Goal: Transaction & Acquisition: Obtain resource

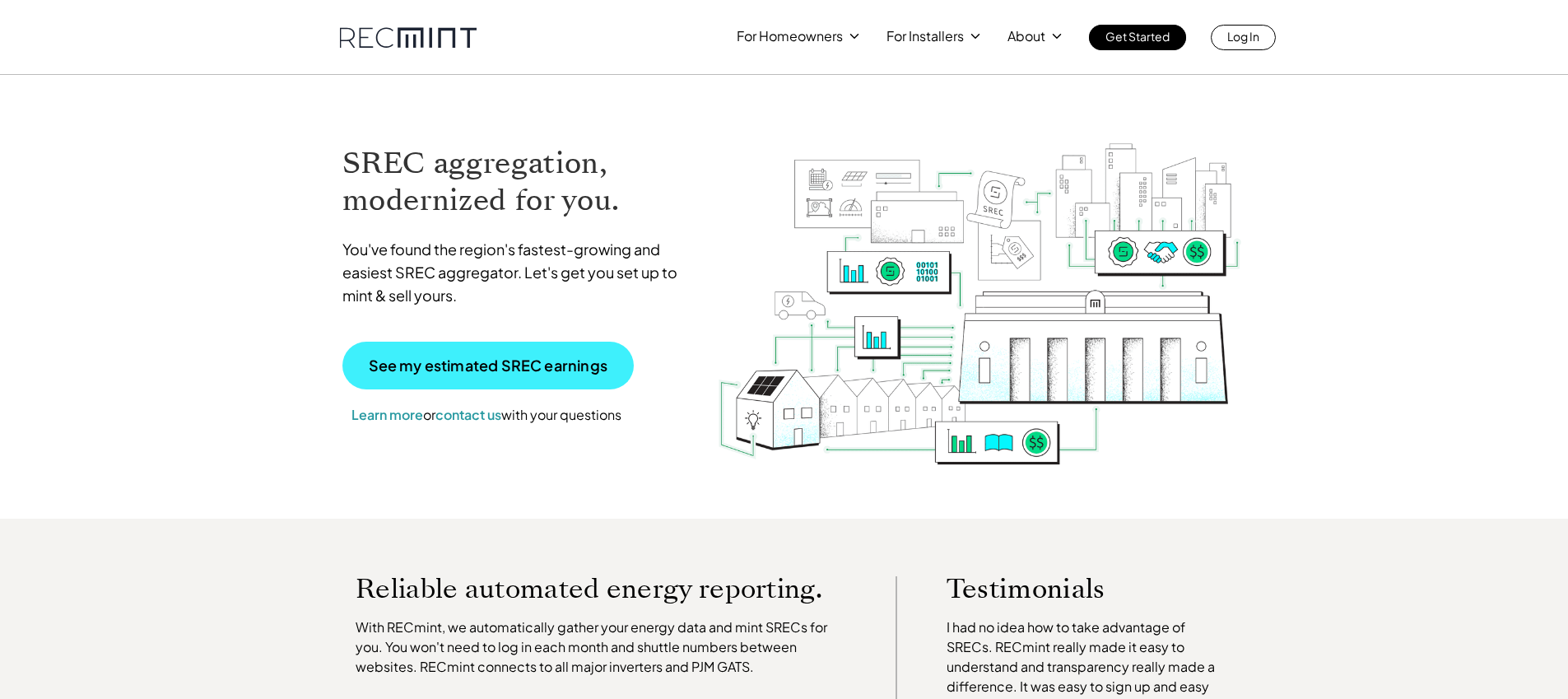
click at [562, 371] on p "See my estimated SREC earnings" at bounding box center [487, 365] width 239 height 14
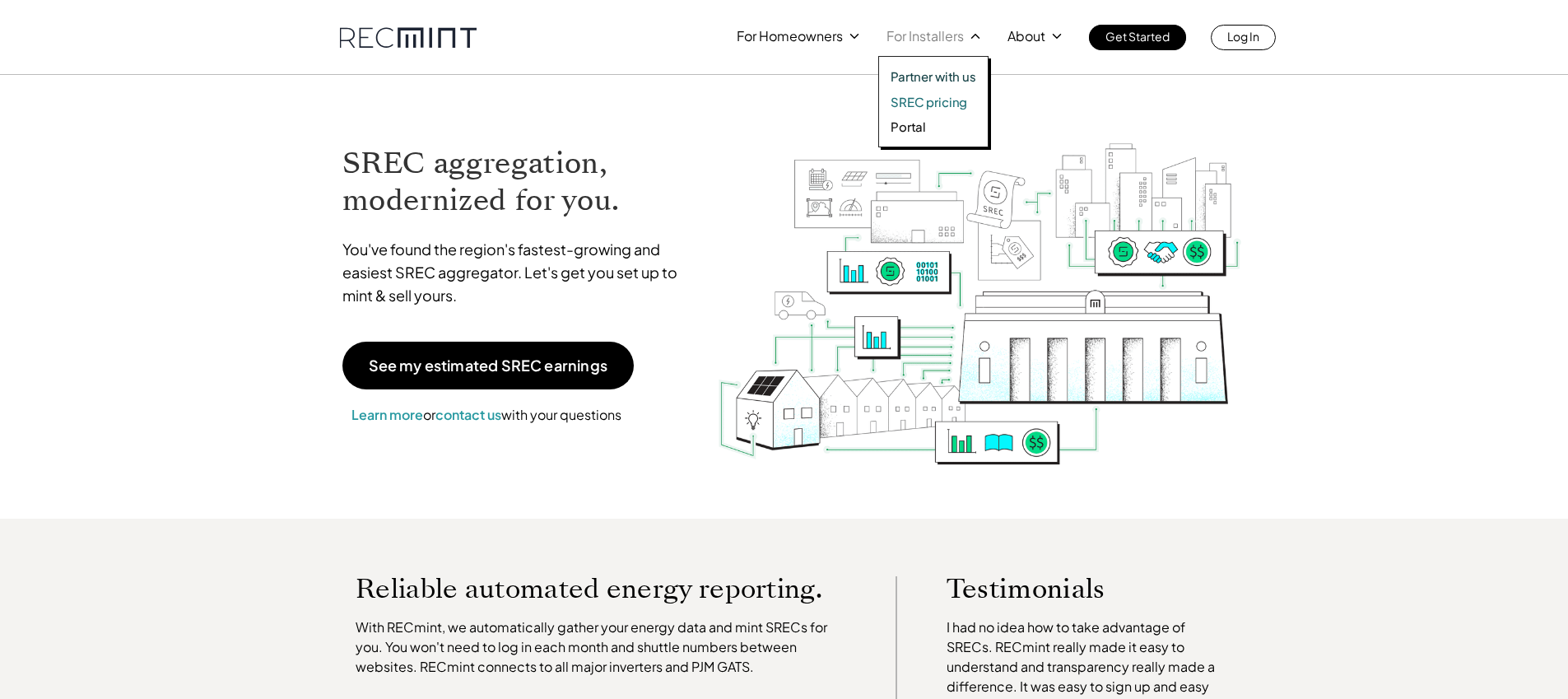
click at [922, 101] on p "SREC pricing" at bounding box center [929, 102] width 77 height 16
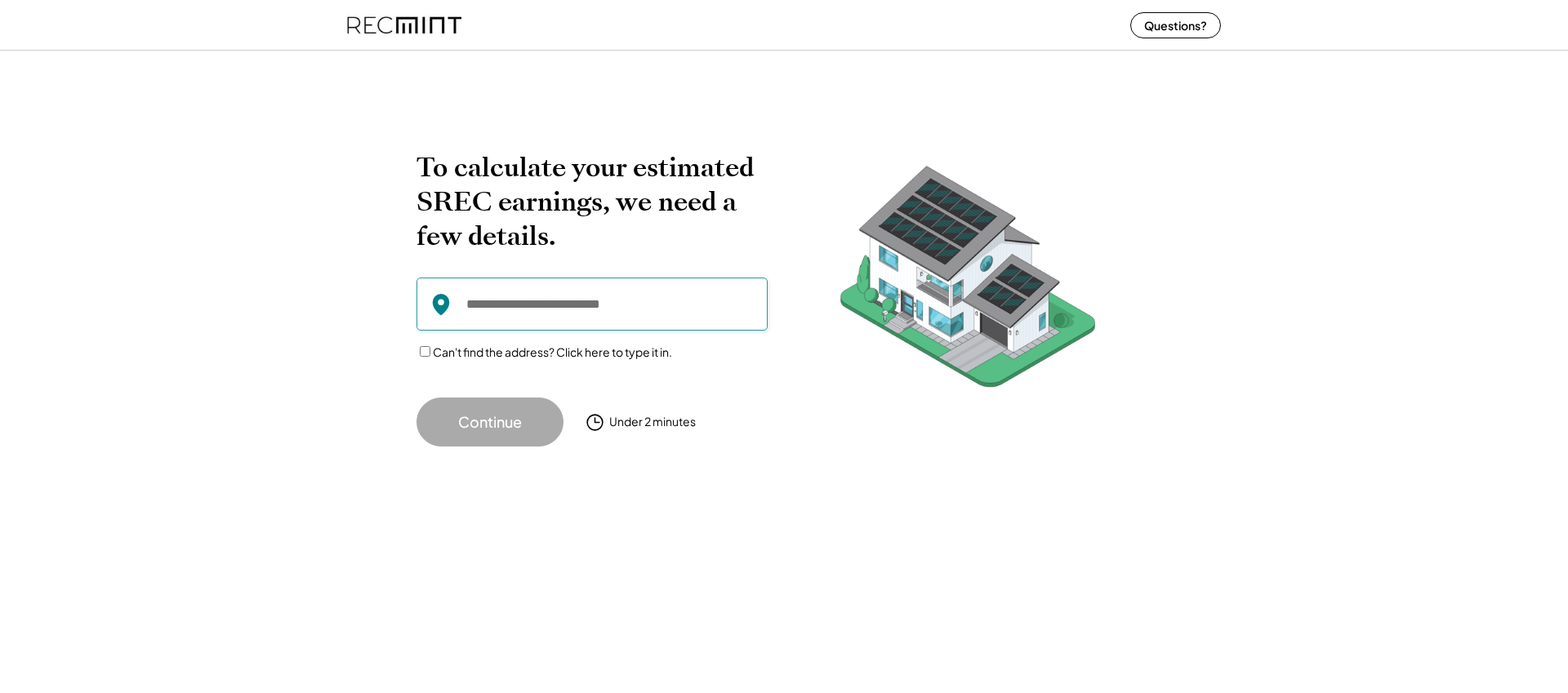
click at [625, 301] on input "input" at bounding box center [591, 305] width 351 height 53
paste input "**********"
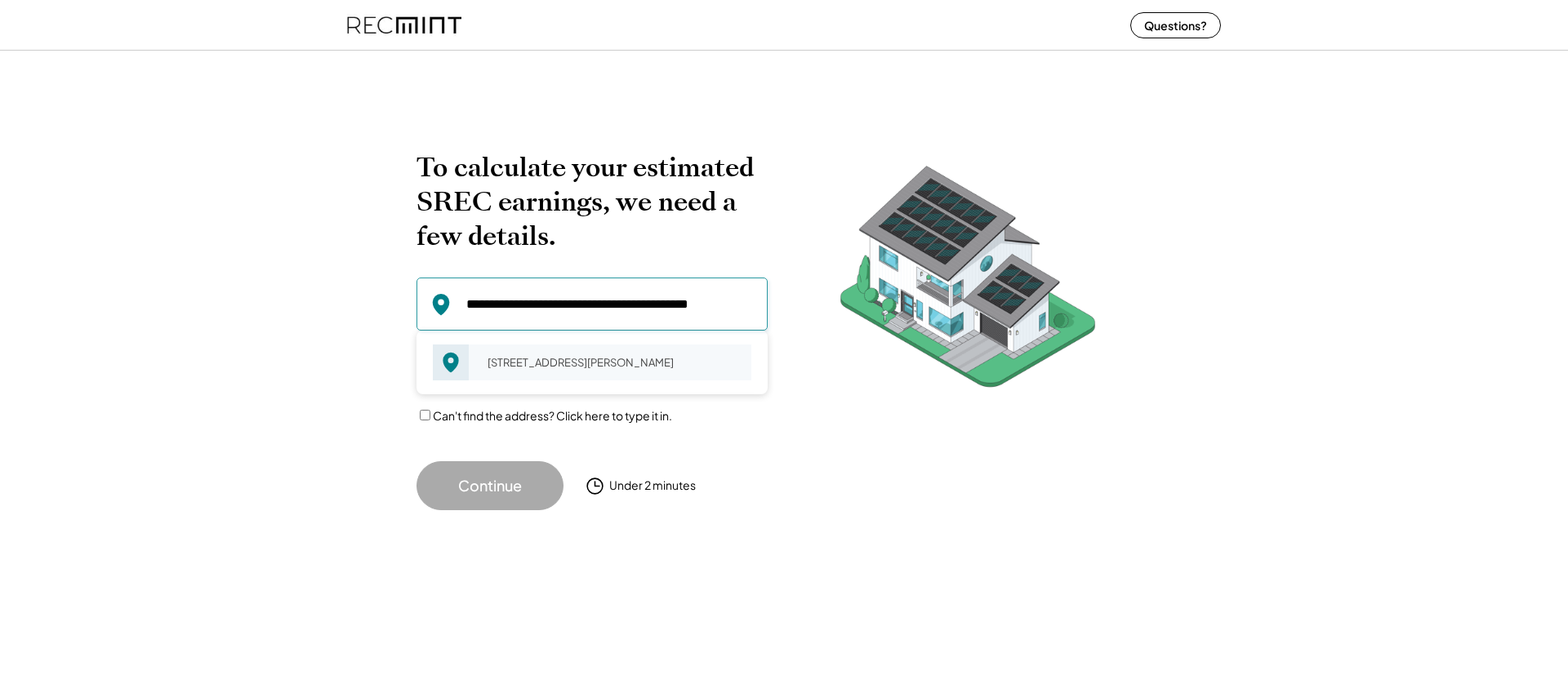
click at [543, 363] on div "9718 Royal Crest Cir Frederick, MD 21704" at bounding box center [614, 363] width 274 height 23
type input "**********"
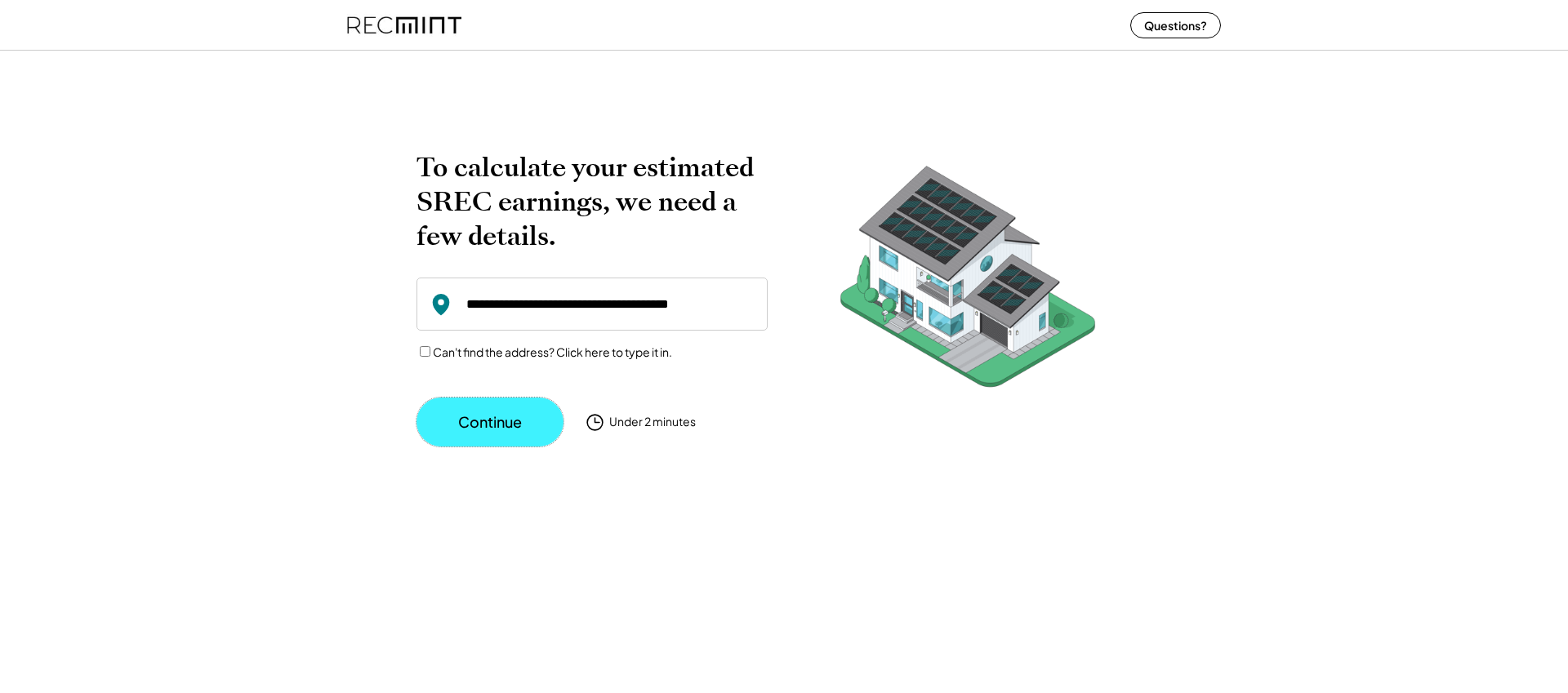
click at [508, 421] on button "Continue" at bounding box center [489, 422] width 147 height 49
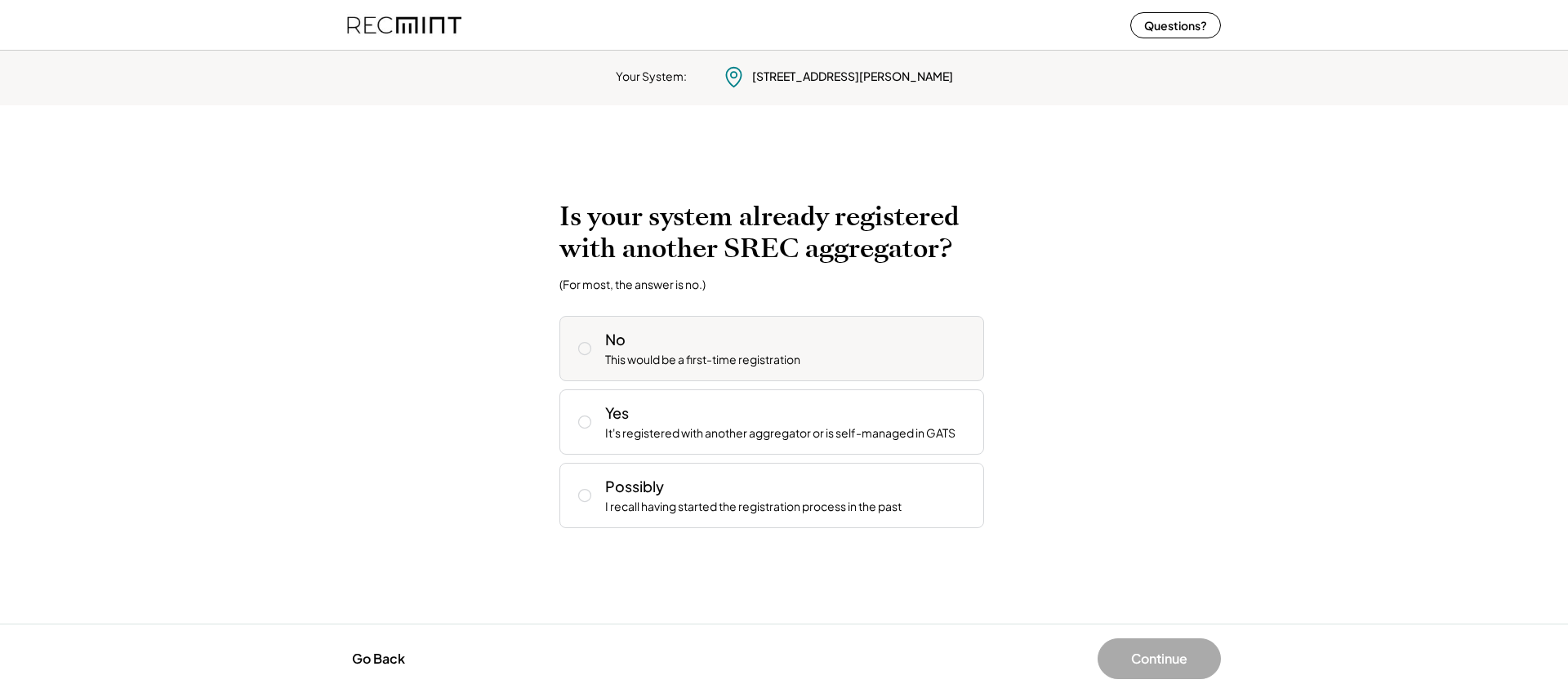
click at [694, 366] on div "This would be a first-time registration" at bounding box center [703, 360] width 195 height 16
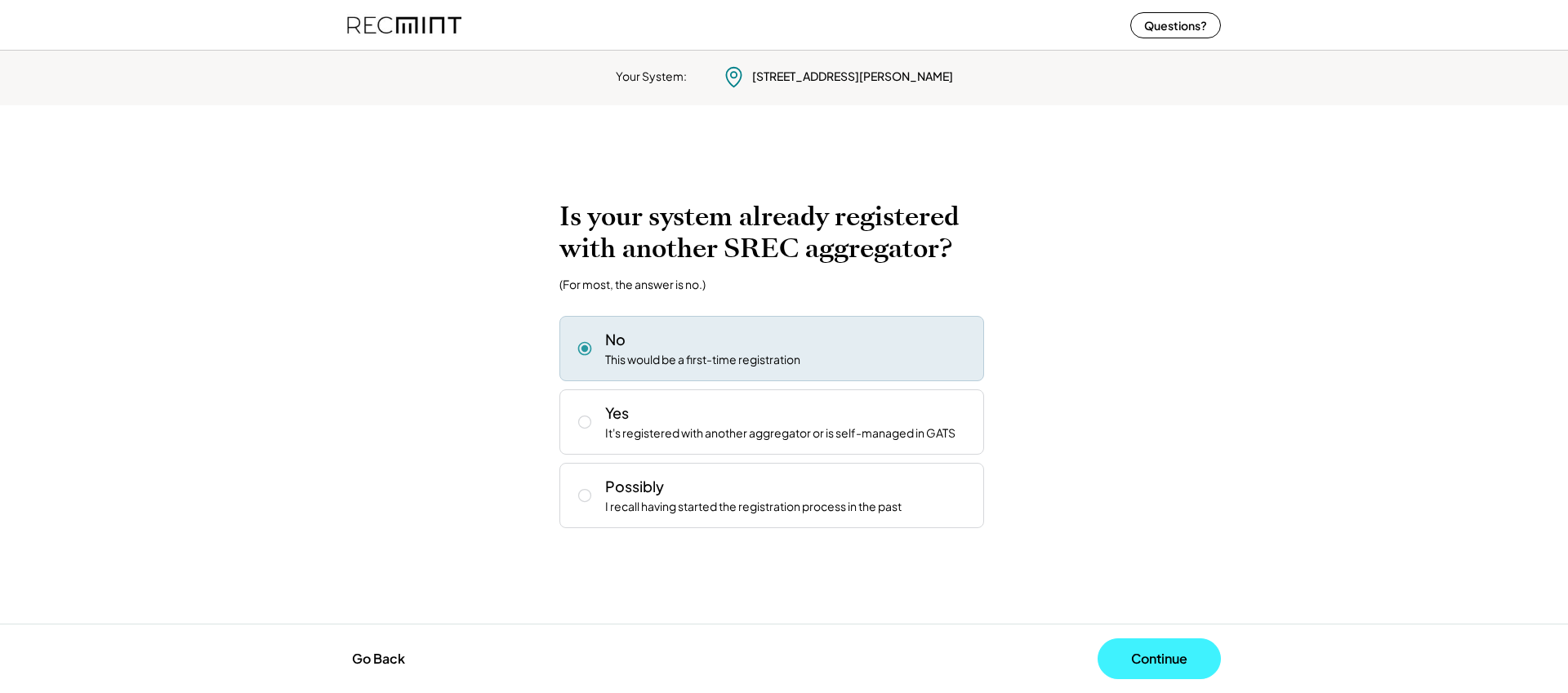
click at [1139, 653] on button "Continue" at bounding box center [1160, 659] width 124 height 41
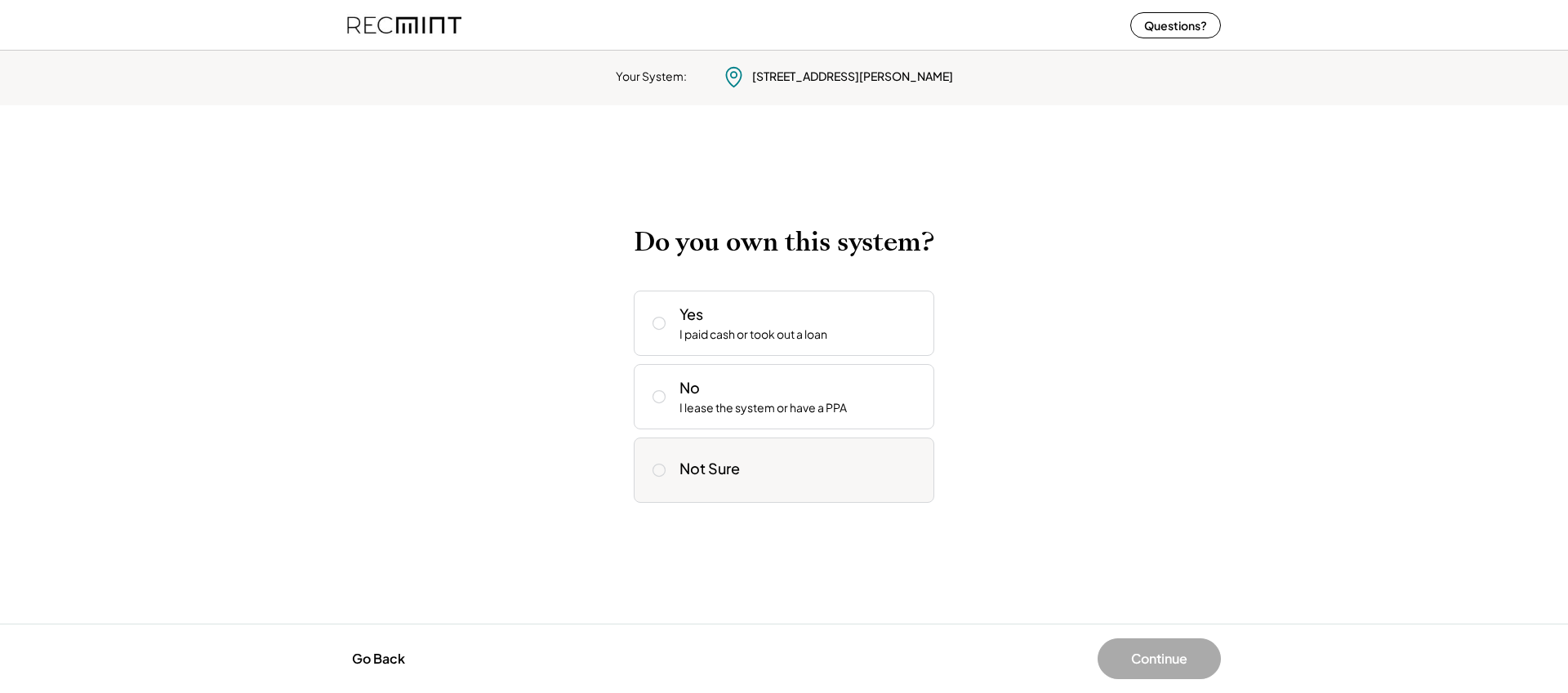
click at [724, 478] on div "Not Sure" at bounding box center [709, 468] width 60 height 19
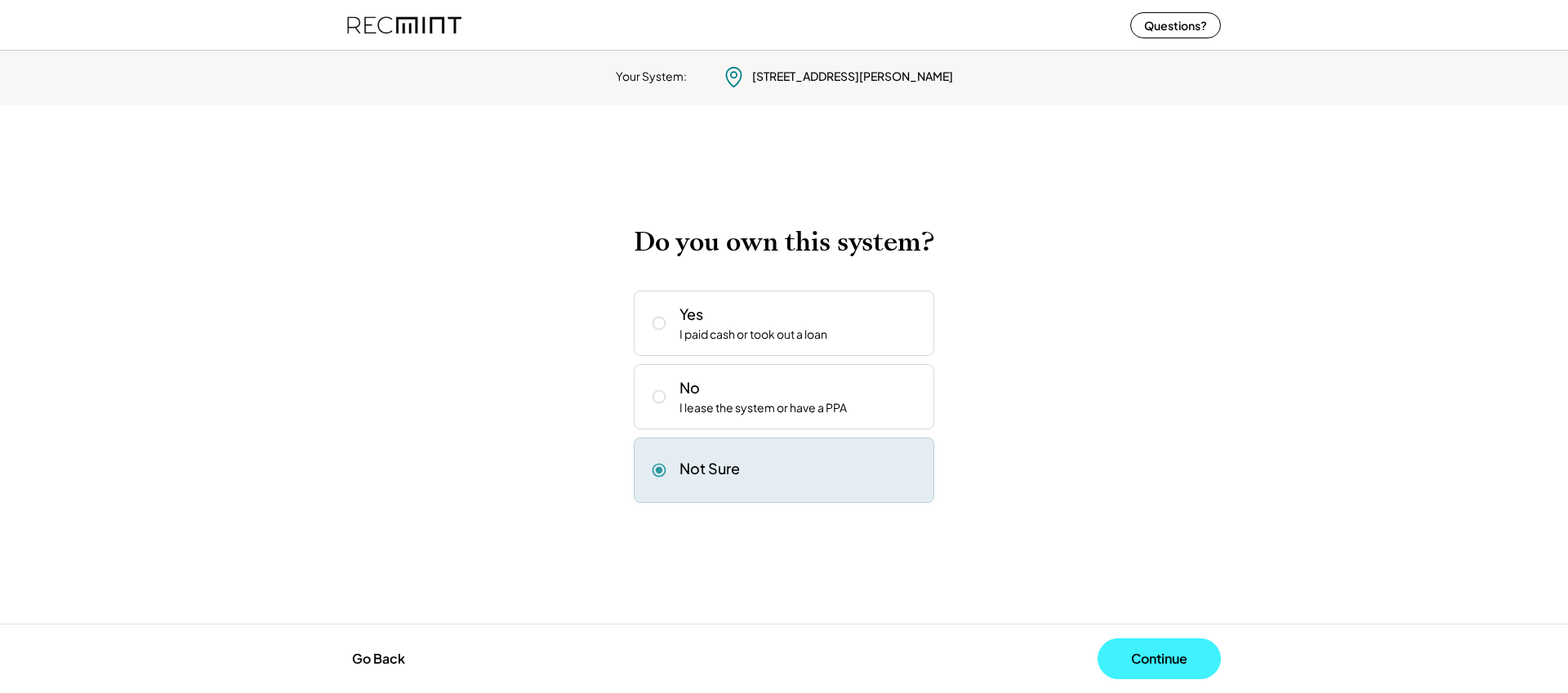
click at [1161, 655] on button "Continue" at bounding box center [1160, 659] width 124 height 41
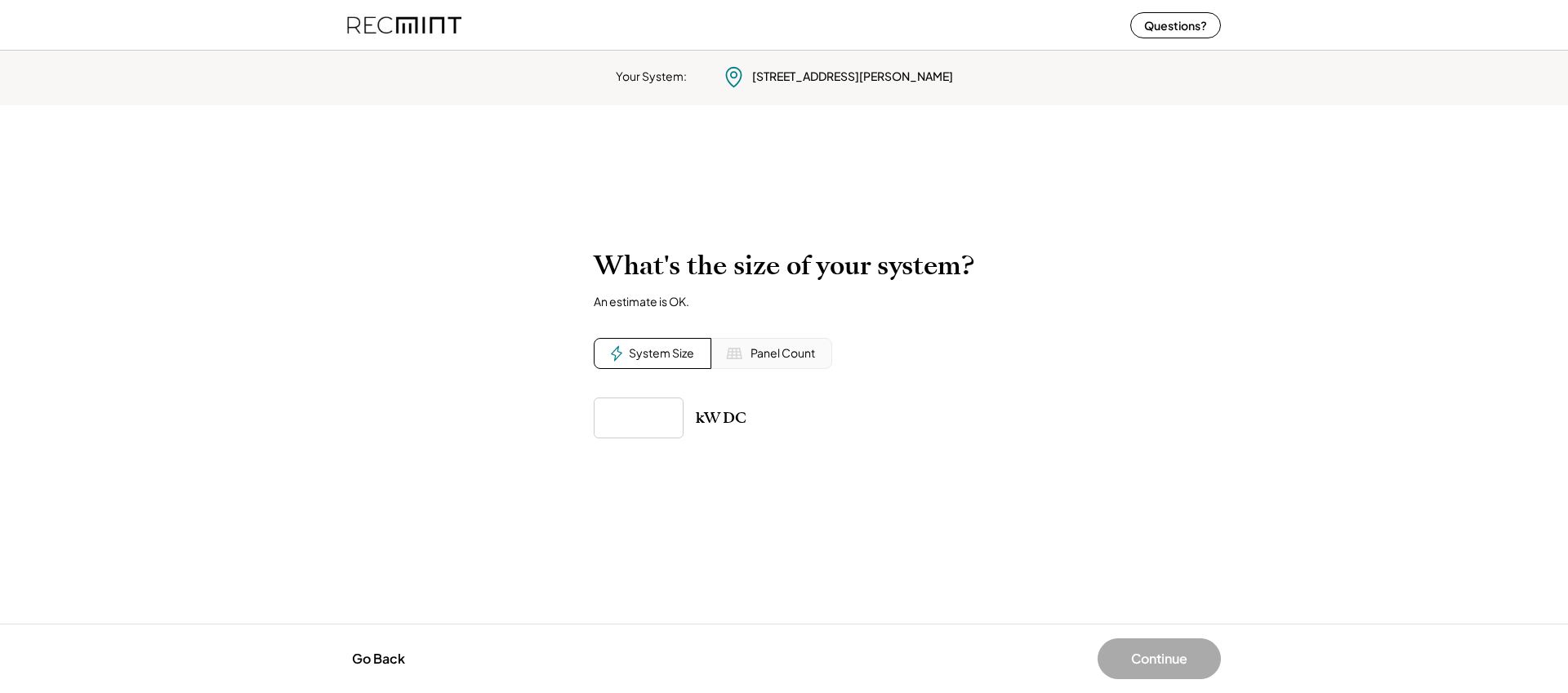
click at [655, 417] on input "input" at bounding box center [639, 418] width 89 height 41
click at [647, 418] on input "input" at bounding box center [639, 418] width 89 height 41
type input "*********"
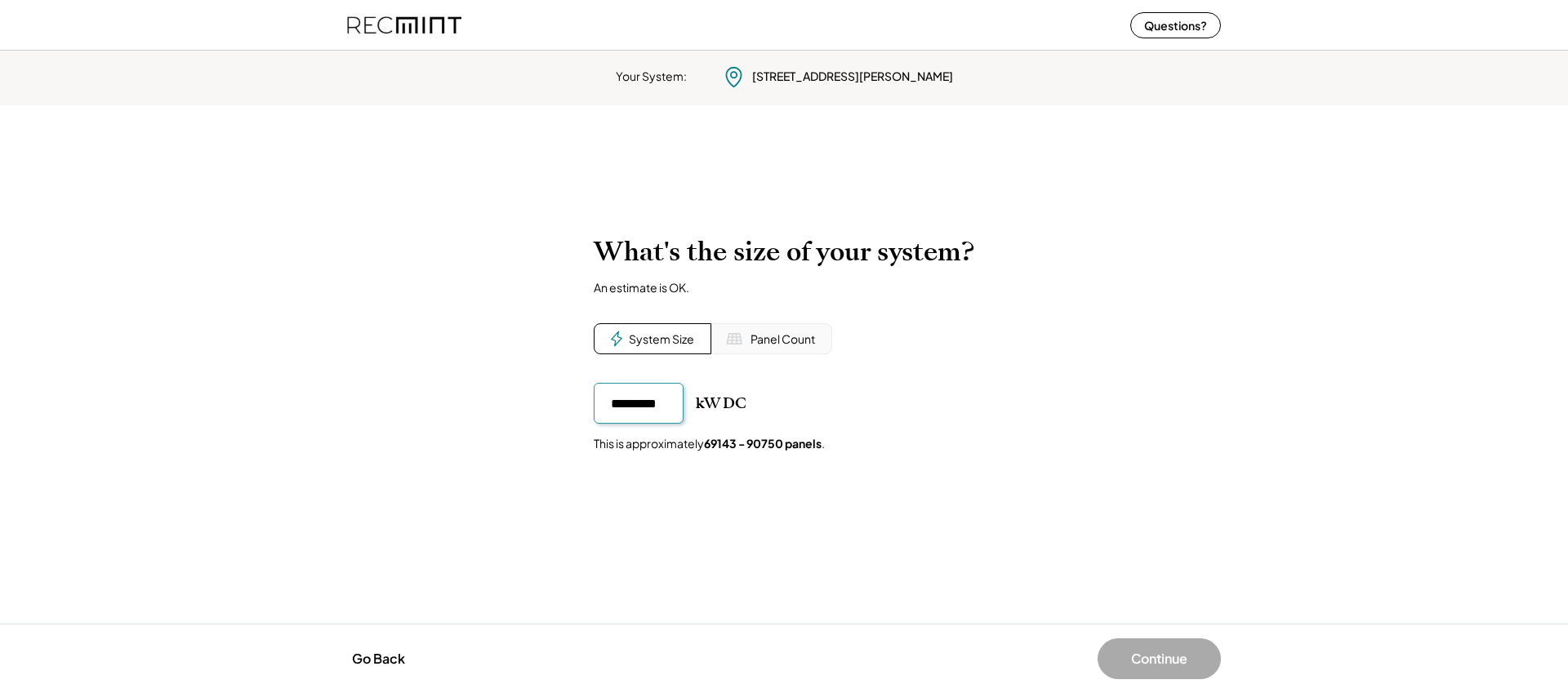
click at [626, 414] on input "input" at bounding box center [639, 403] width 89 height 41
drag, startPoint x: 657, startPoint y: 410, endPoint x: 486, endPoint y: 410, distance: 171.0
click at [486, 410] on div "To calculate your estimated SREC earnings, we need a few details. 9718 Royal Cr…" at bounding box center [784, 365] width 1568 height 289
type input "******"
click at [1038, 492] on div "To calculate your estimated SREC earnings, we need a few details. 9718 Royal Cr…" at bounding box center [784, 365] width 1568 height 289
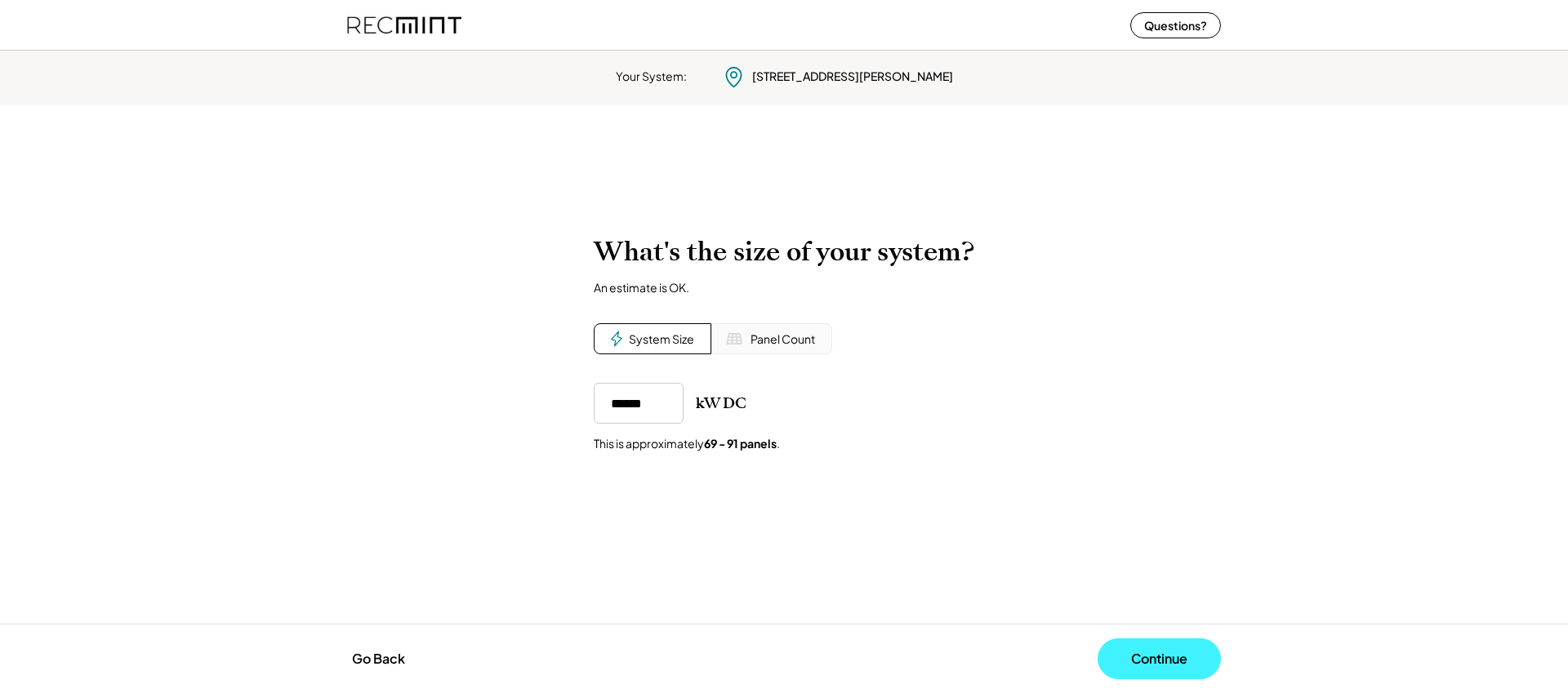
click at [1156, 644] on button "Continue" at bounding box center [1160, 659] width 124 height 41
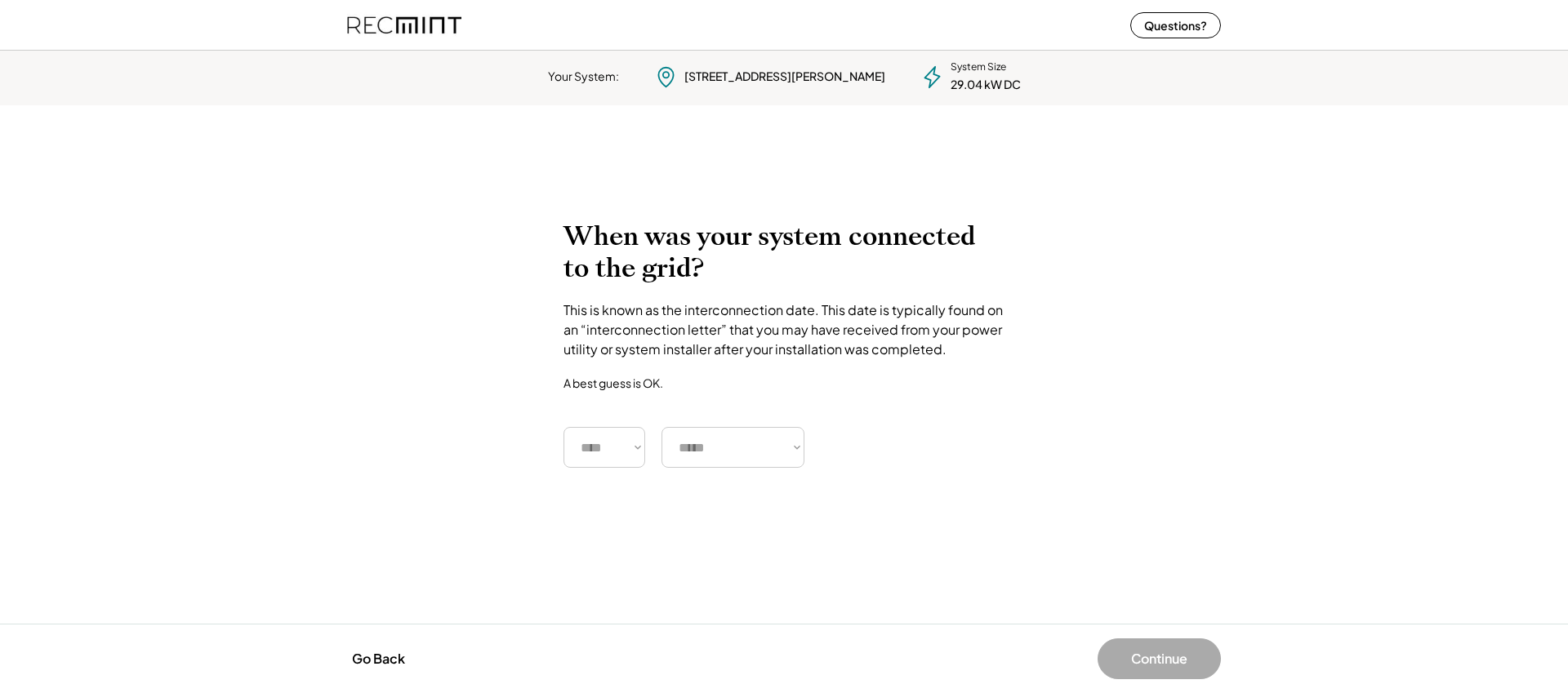
click at [616, 445] on select "**** **** **** **** **** **** **** **** **** **** **** **** **** **** ****" at bounding box center [605, 447] width 82 height 41
select select "****"
click at [564, 427] on select "**** **** **** **** **** **** **** **** **** **** **** **** **** **** ****" at bounding box center [605, 447] width 82 height 41
click at [743, 459] on select "***** ******* ******** ***** ***** *** **** **** ****** ********* ******* *****…" at bounding box center [733, 447] width 143 height 41
select select "********"
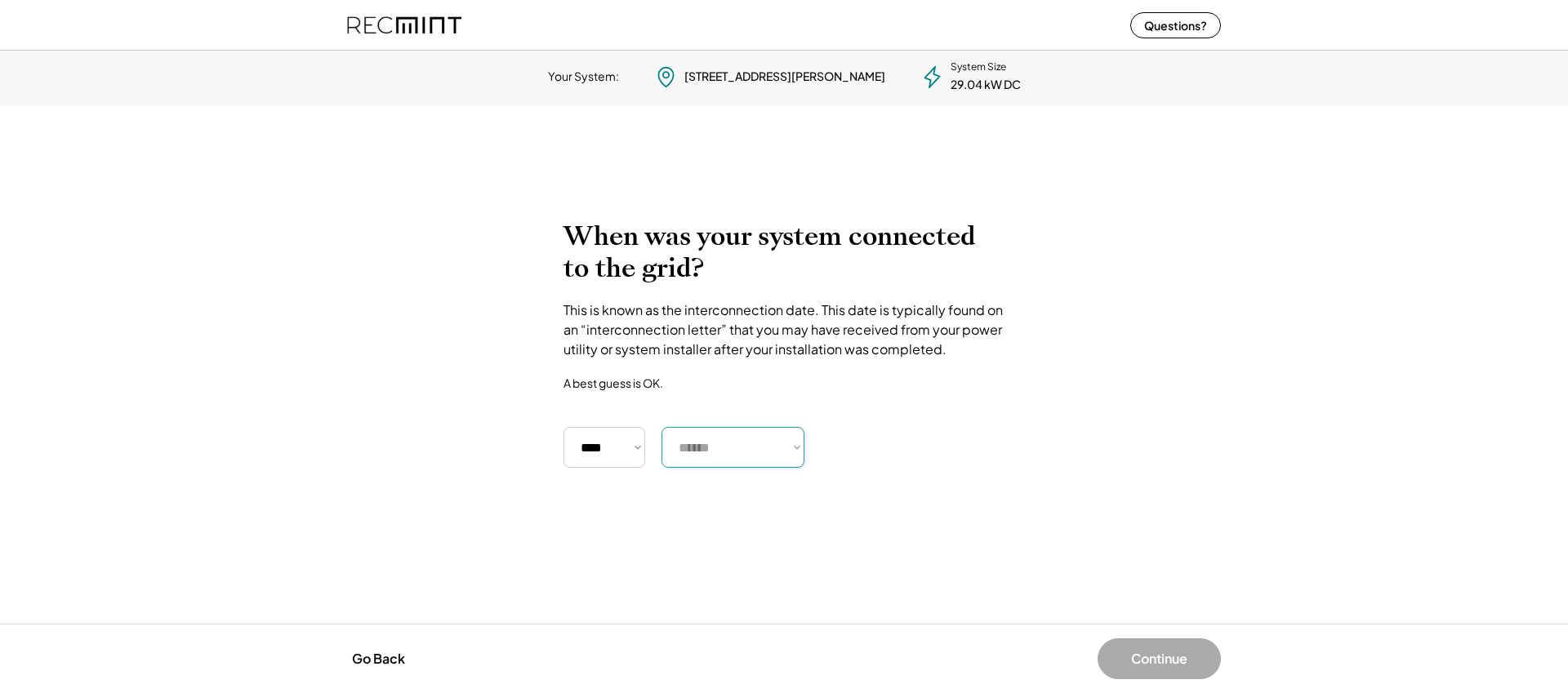
click at [662, 427] on select "***** ******* ******** ***** ***** *** **** **** ****** ********* ******* *****…" at bounding box center [733, 447] width 143 height 41
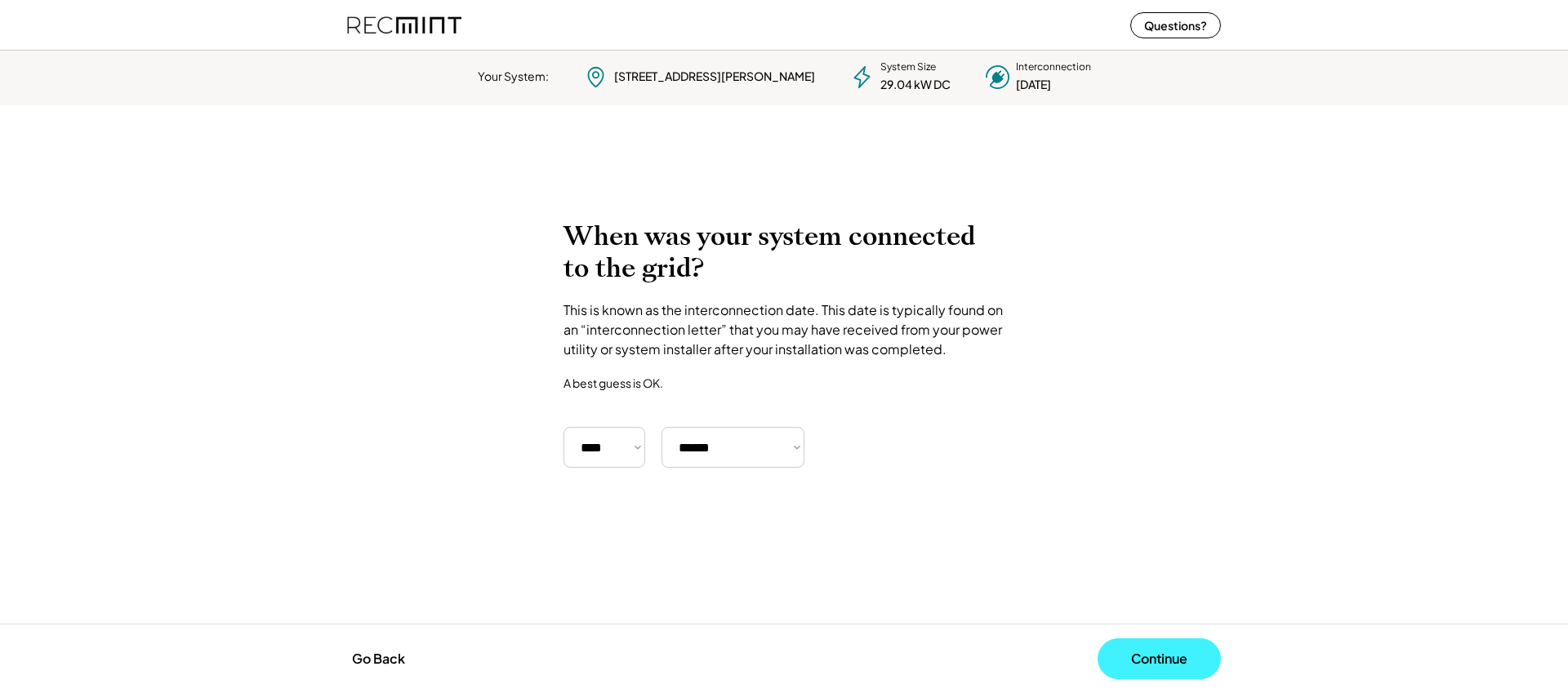
click at [1148, 654] on button "Continue" at bounding box center [1160, 659] width 124 height 41
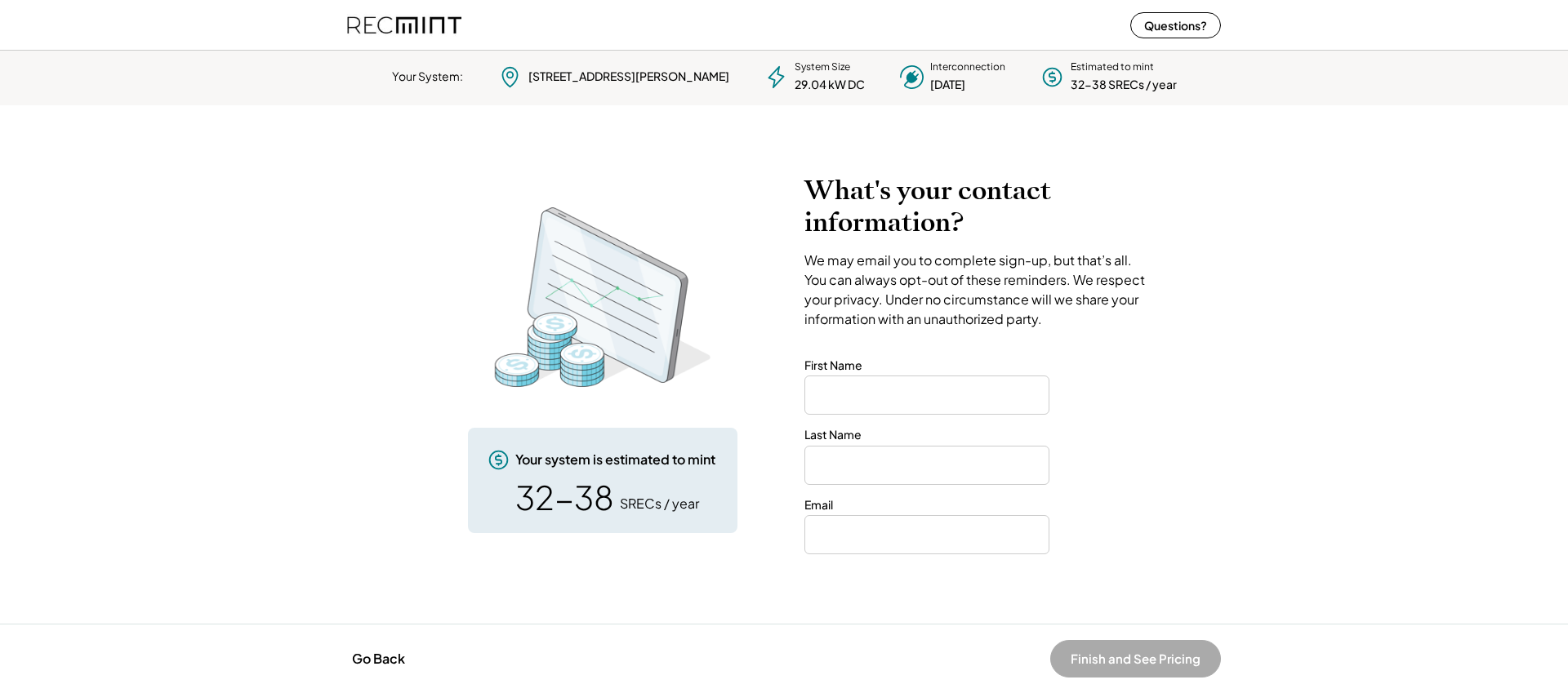
click at [412, 25] on img at bounding box center [404, 24] width 114 height 43
click at [409, 31] on img at bounding box center [404, 24] width 114 height 43
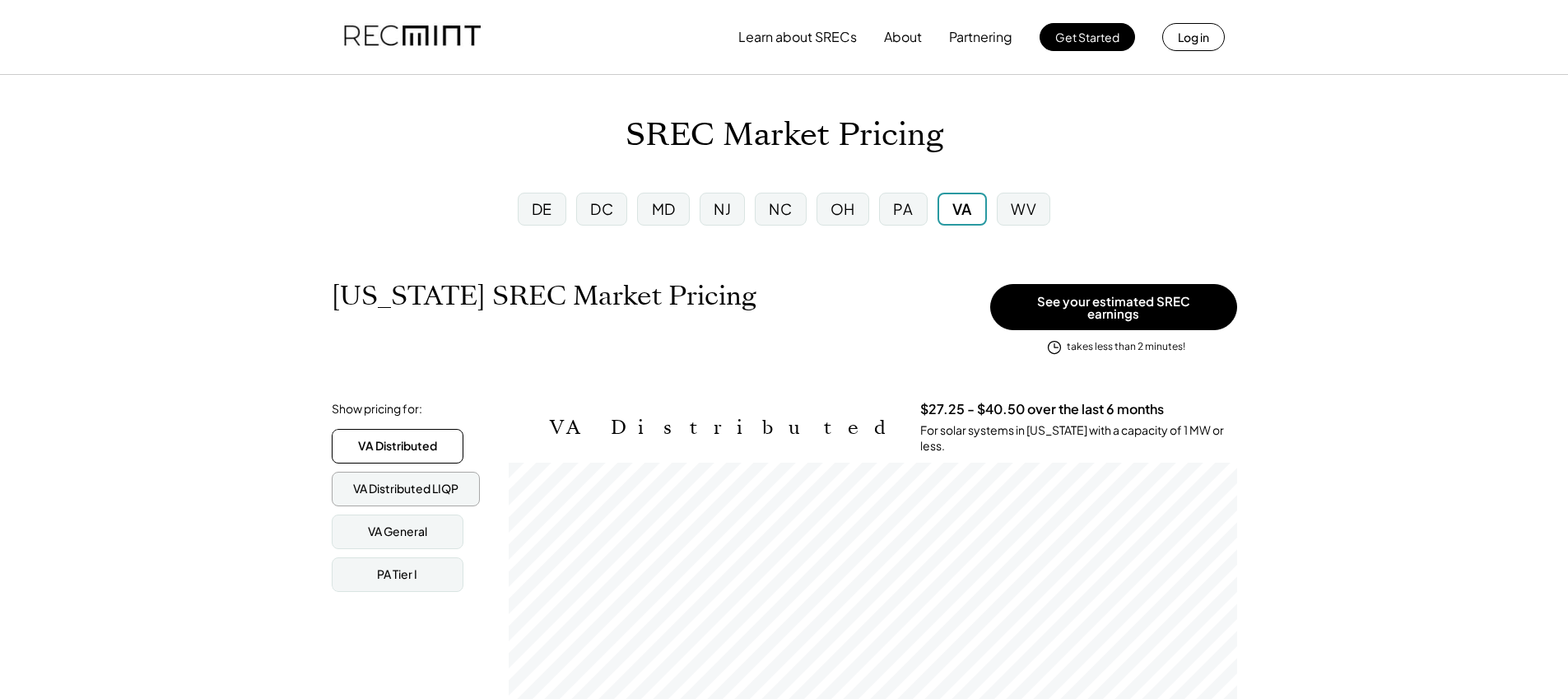
scroll to position [272, 728]
click at [662, 209] on div "MD" at bounding box center [663, 208] width 24 height 20
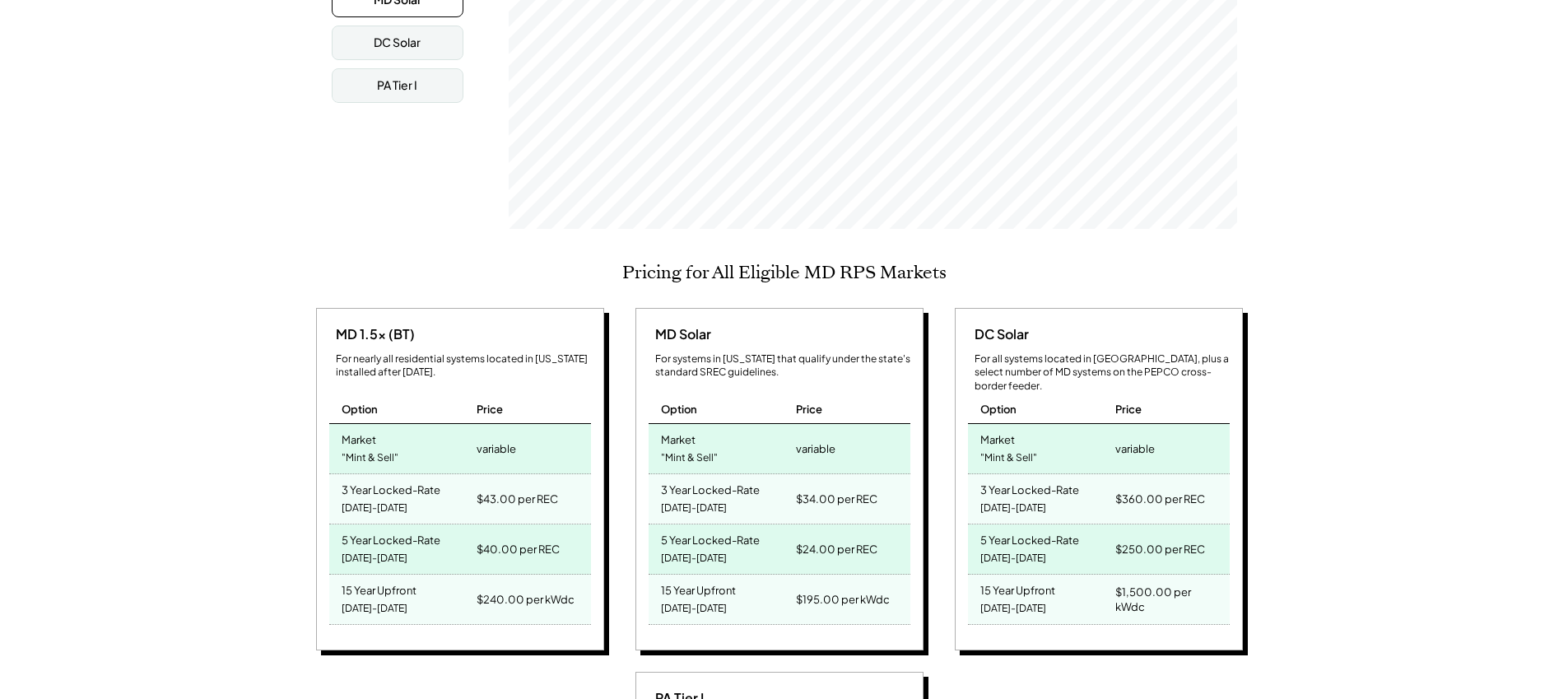
scroll to position [515, 0]
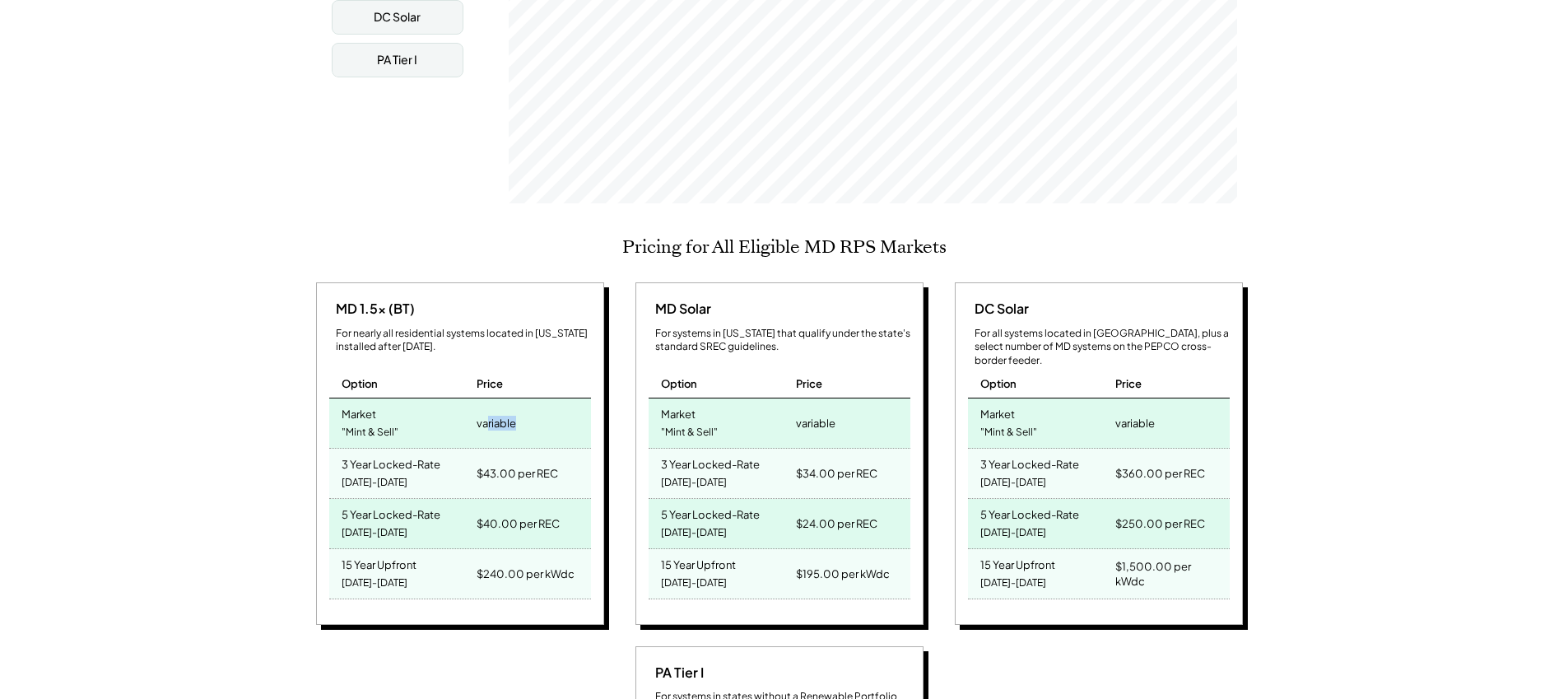
drag, startPoint x: 521, startPoint y: 419, endPoint x: 489, endPoint y: 419, distance: 32.0
click at [489, 419] on div "variable" at bounding box center [531, 422] width 118 height 49
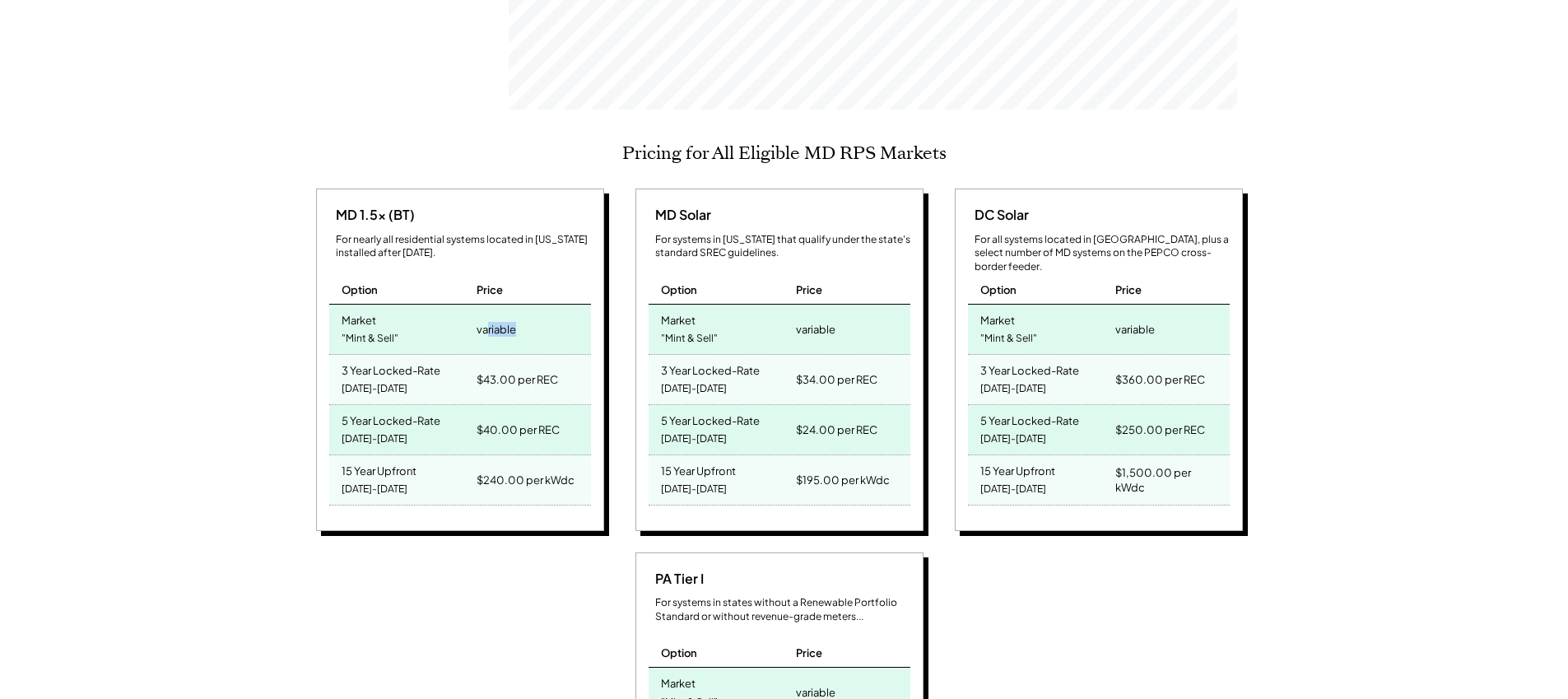
scroll to position [599, 0]
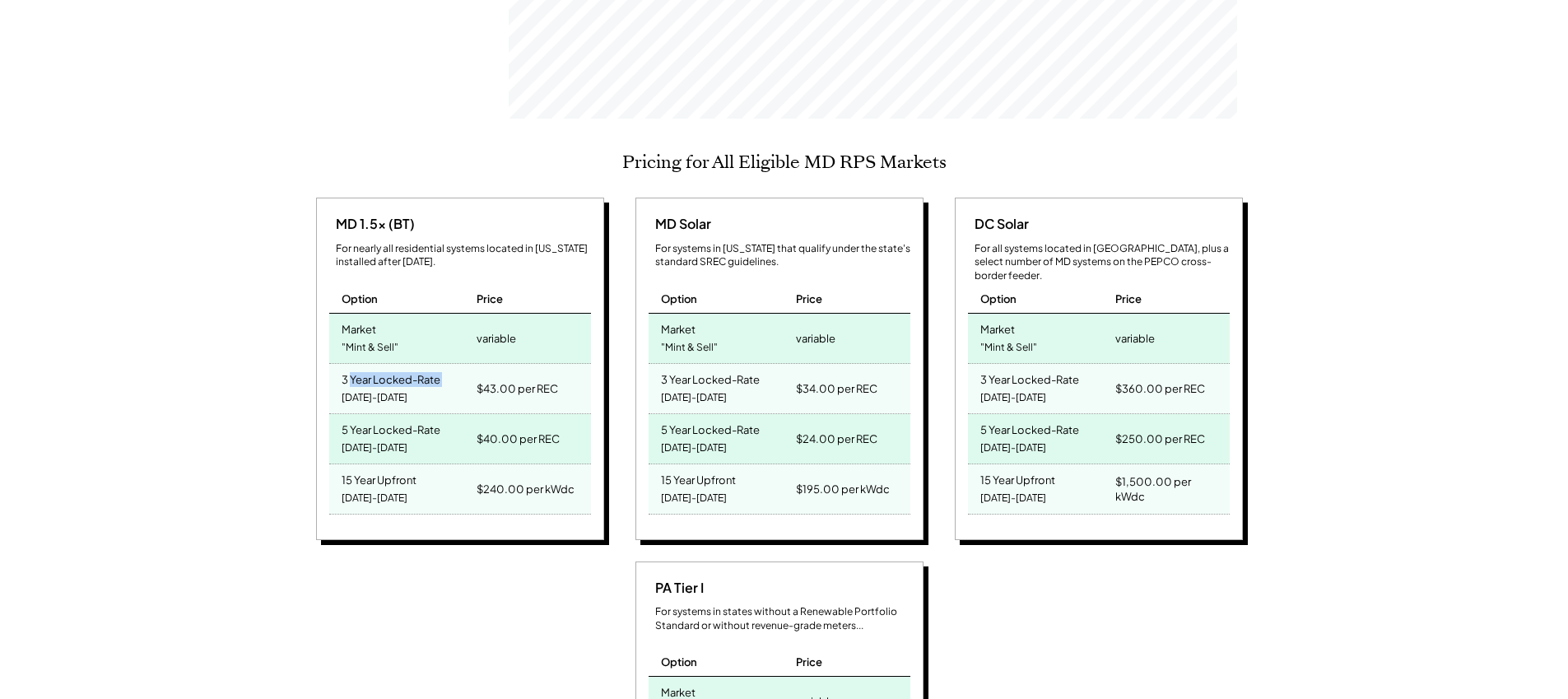
drag, startPoint x: 349, startPoint y: 374, endPoint x: 378, endPoint y: 377, distance: 29.2
click at [378, 377] on div "3 Year Locked-Rate 2025-2027" at bounding box center [401, 388] width 144 height 49
click at [295, 454] on div "Maryland SREC Market Pricing View other state pricing See your estimated SREC e…" at bounding box center [784, 662] width 1568 height 2045
drag, startPoint x: 337, startPoint y: 374, endPoint x: 545, endPoint y: 387, distance: 208.4
click at [545, 387] on div "3 Year Locked-Rate 2025-2027 $43.00 per REC" at bounding box center [460, 389] width 262 height 50
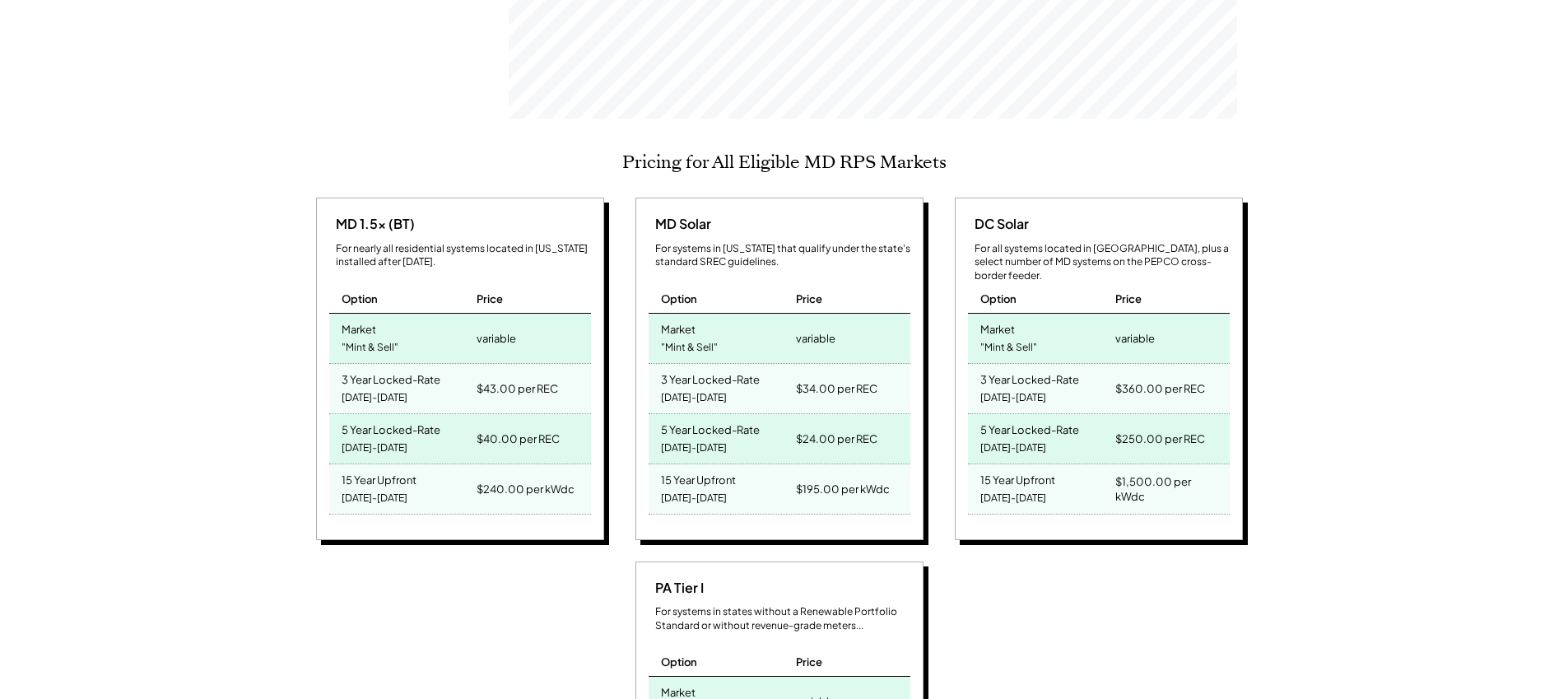
click at [197, 523] on div "Maryland SREC Market Pricing View other state pricing See your estimated SREC e…" at bounding box center [784, 662] width 1568 height 2045
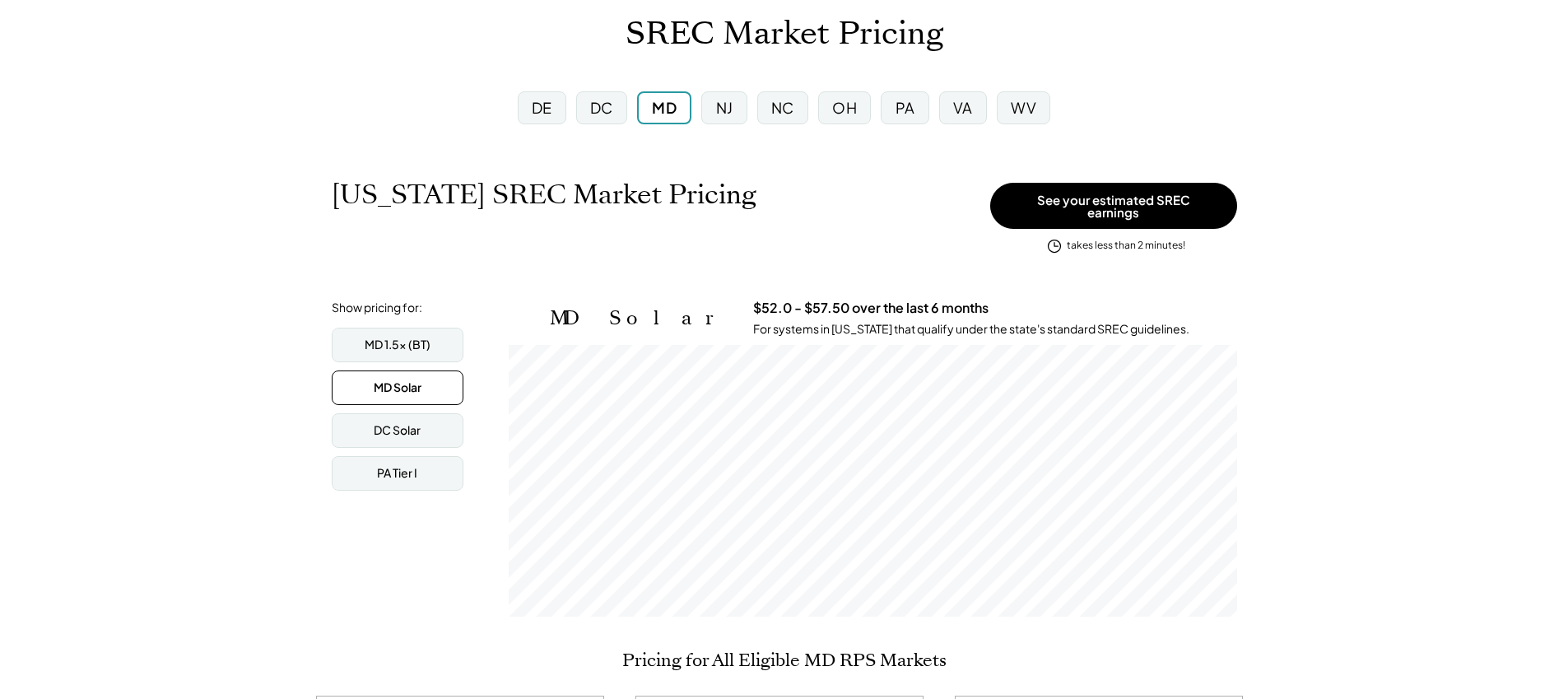
scroll to position [102, 0]
click at [411, 337] on div "MD 1.5x (BT)" at bounding box center [397, 344] width 66 height 16
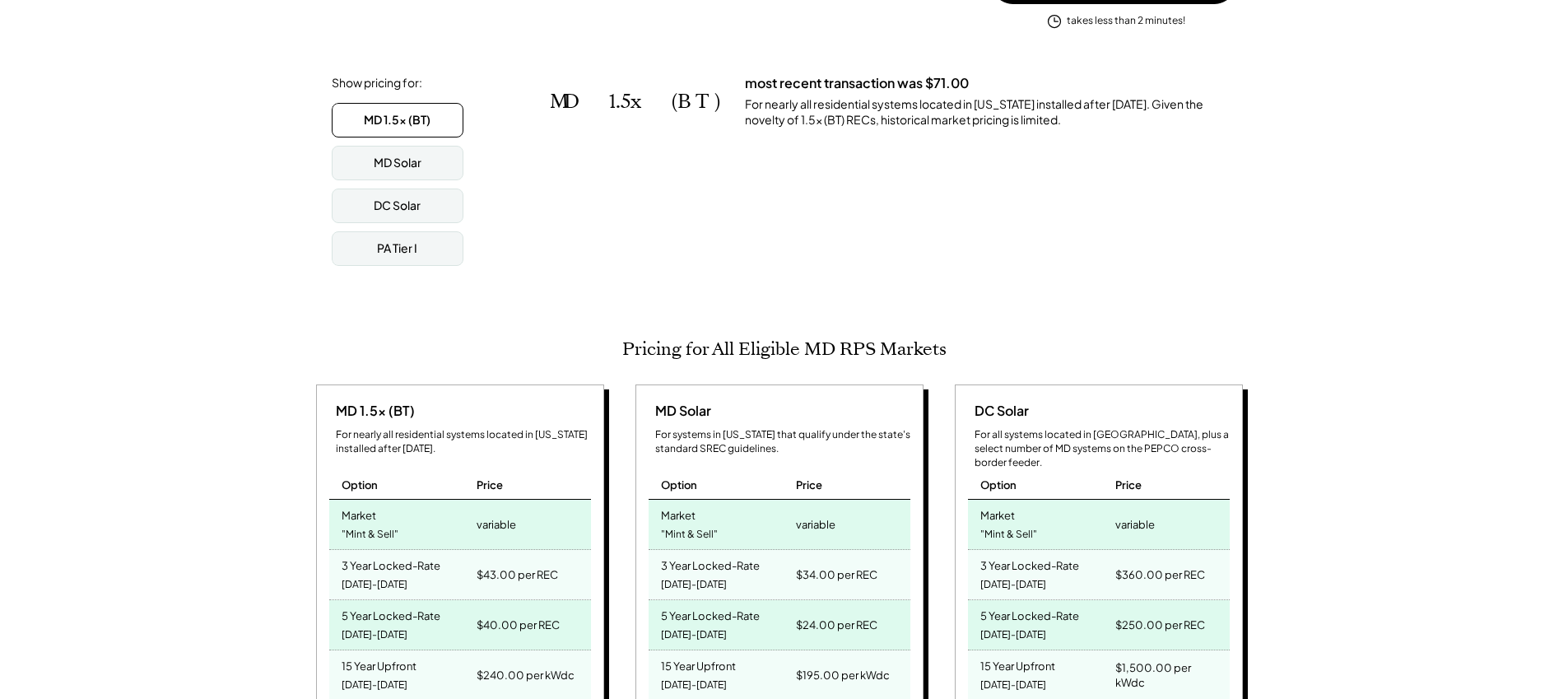
scroll to position [246, 0]
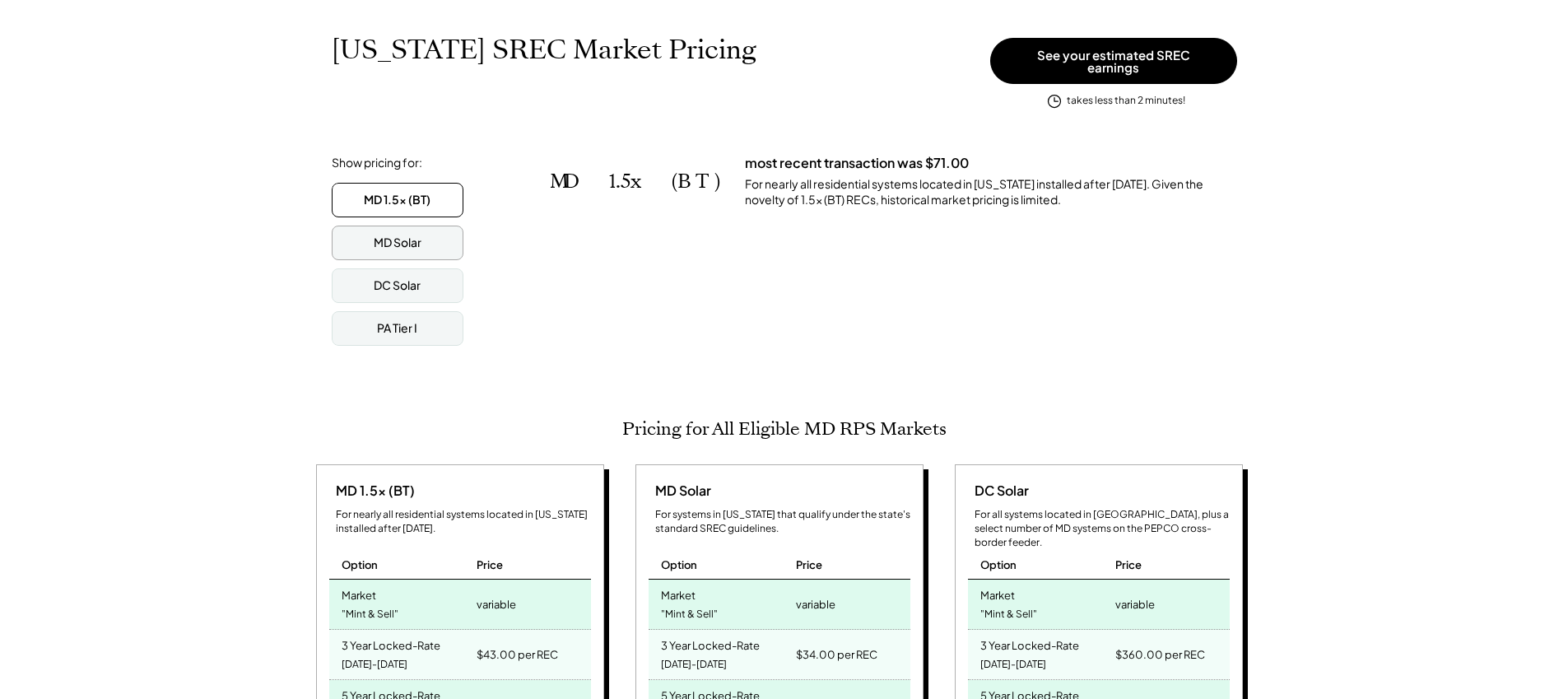
click at [432, 226] on div "MD Solar" at bounding box center [397, 243] width 131 height 35
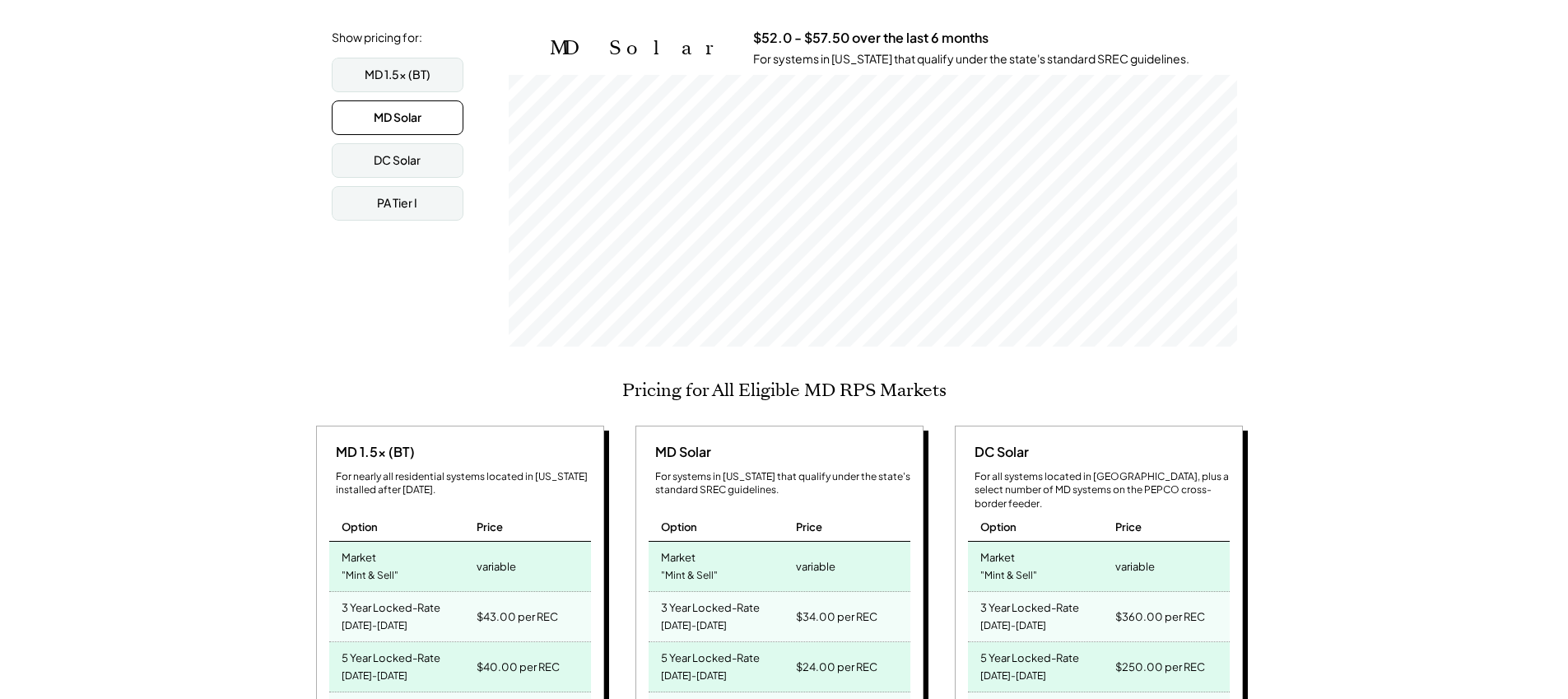
scroll to position [385, 0]
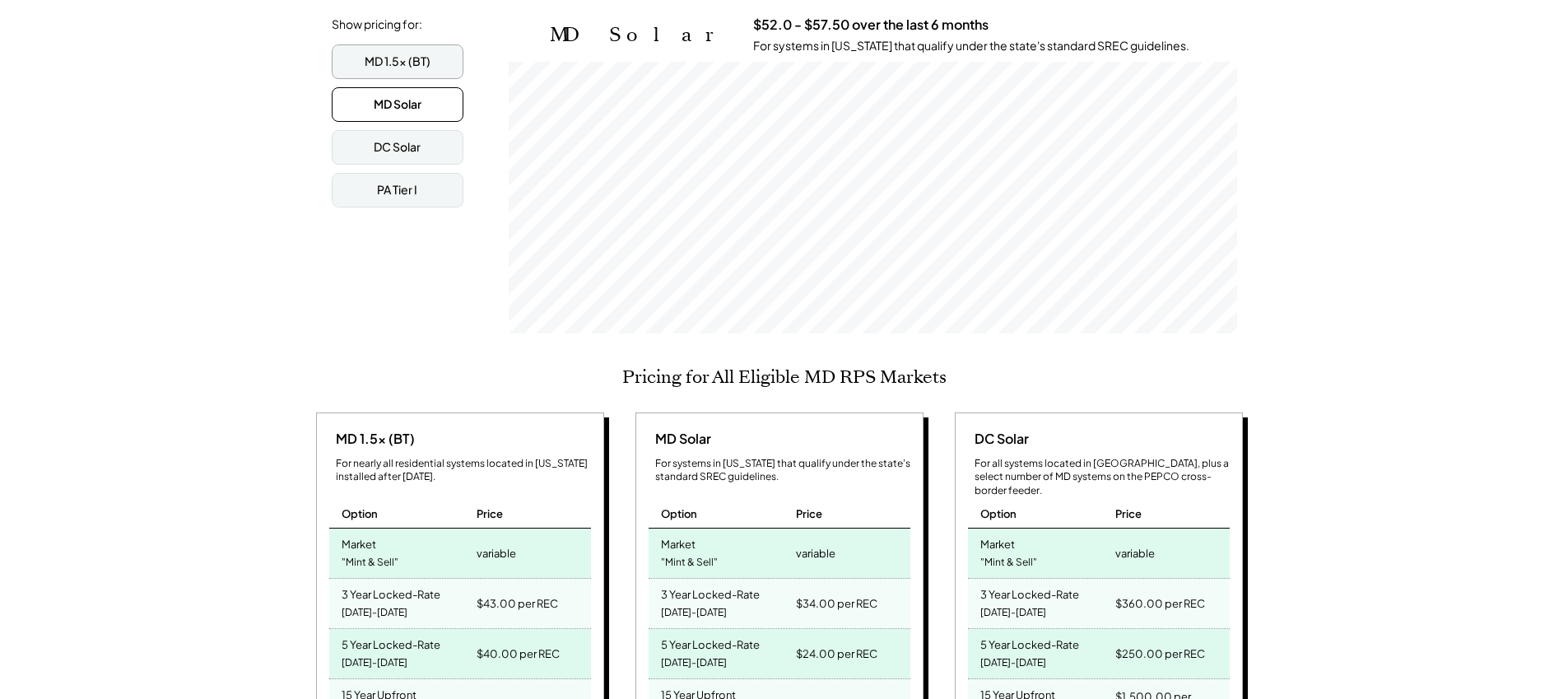
click at [427, 60] on div "MD 1.5x (BT)" at bounding box center [397, 61] width 66 height 16
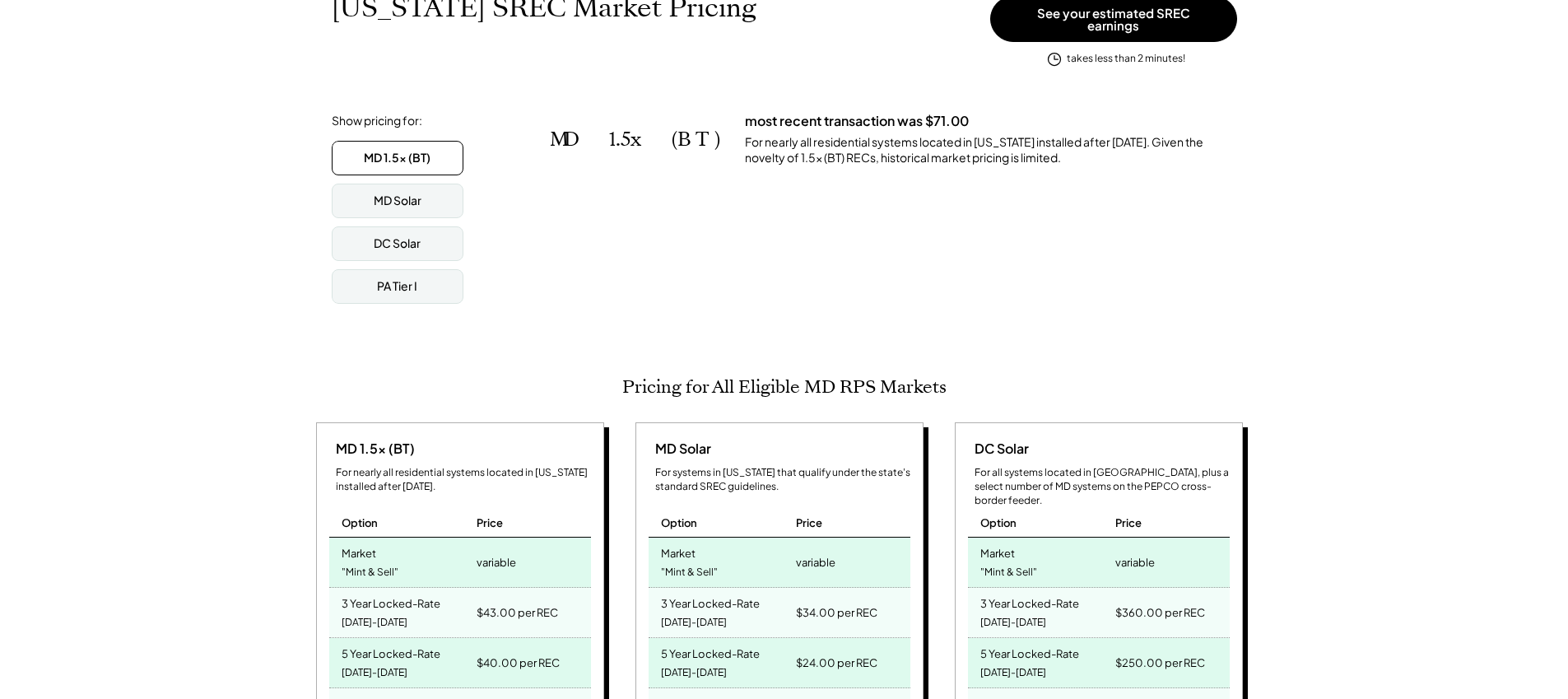
scroll to position [0, 0]
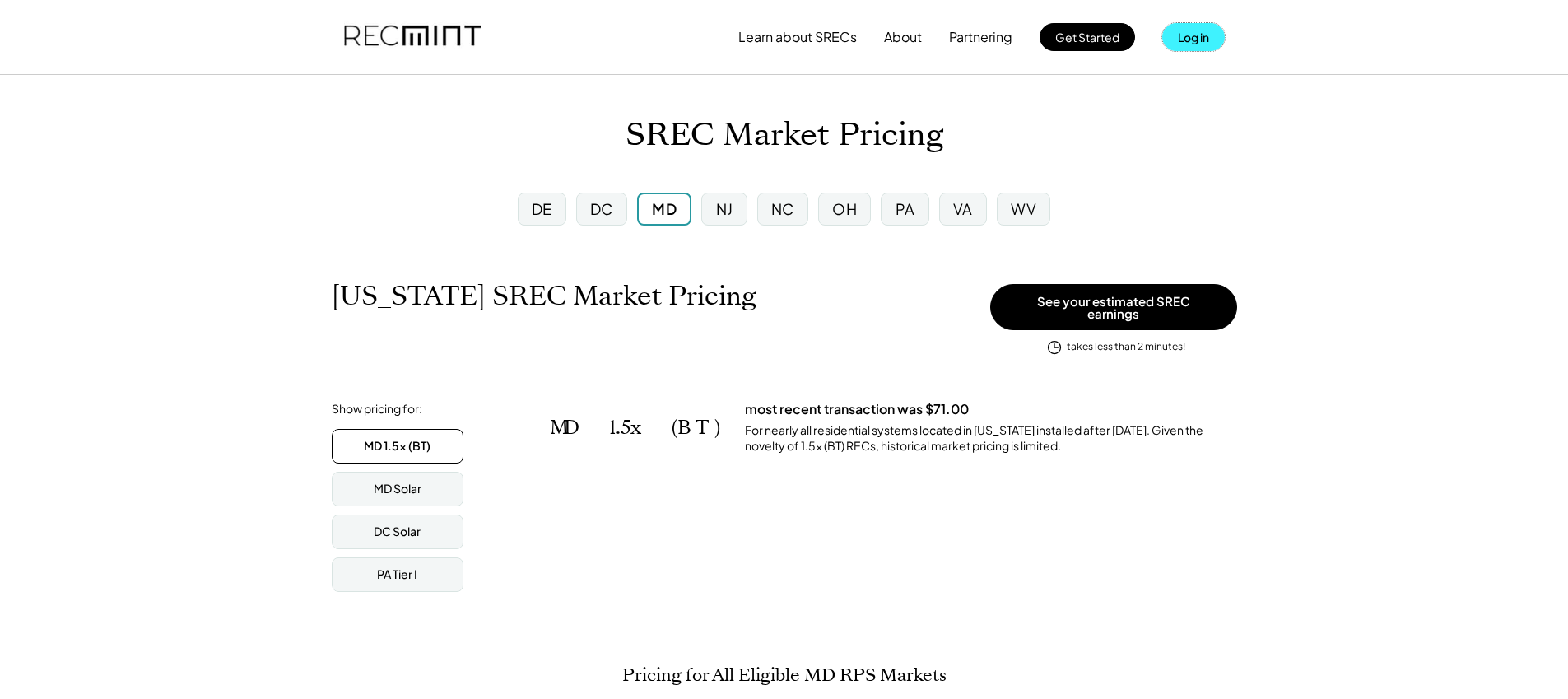
click at [1188, 40] on button "Log in" at bounding box center [1193, 36] width 62 height 28
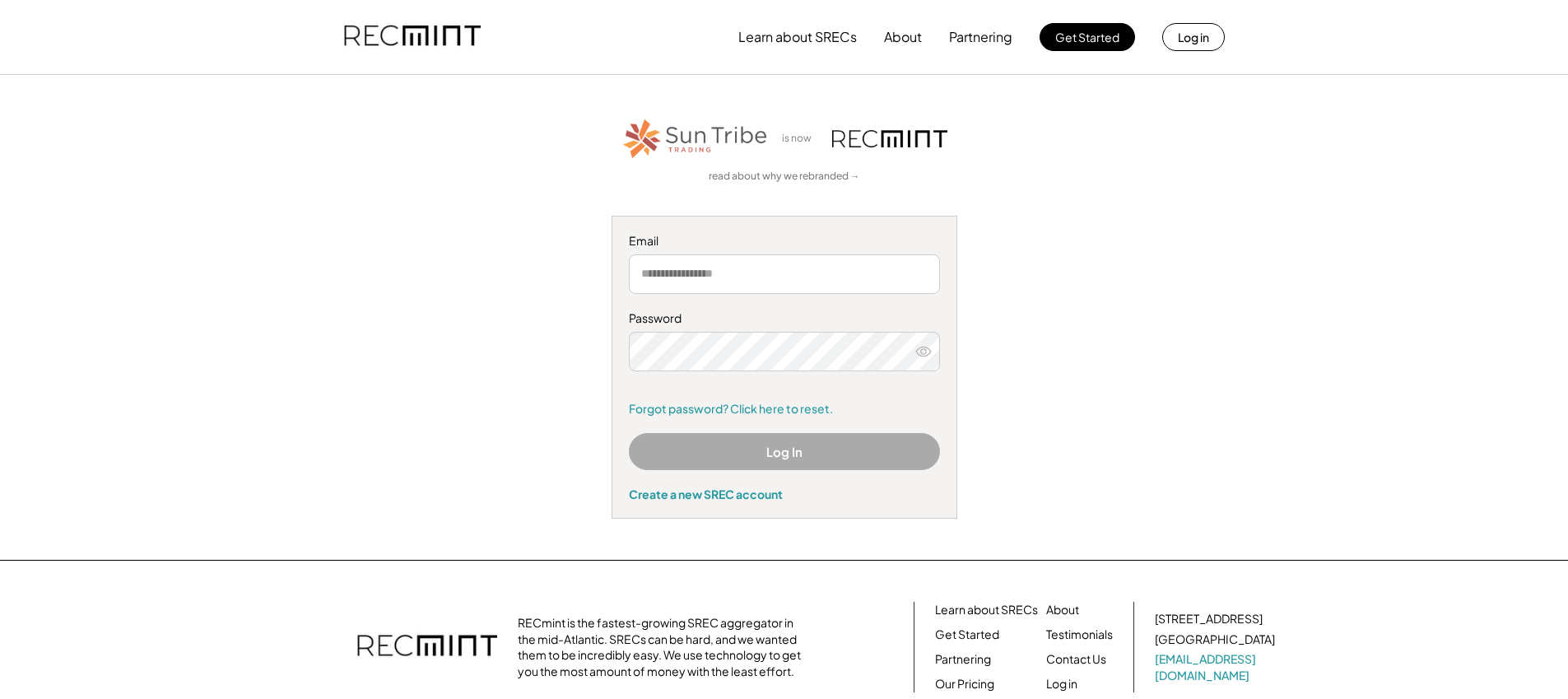
type input "**********"
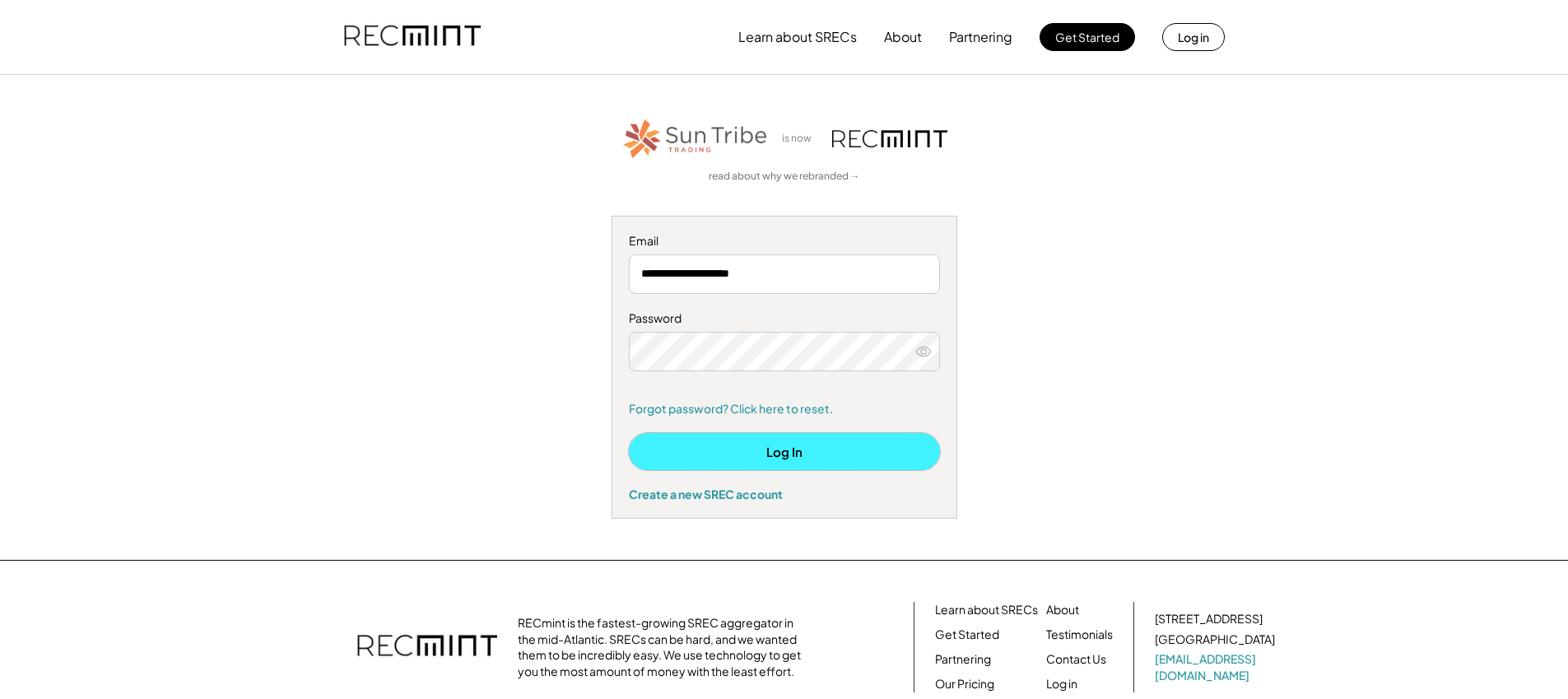
click at [747, 448] on button "Log In" at bounding box center [784, 451] width 311 height 37
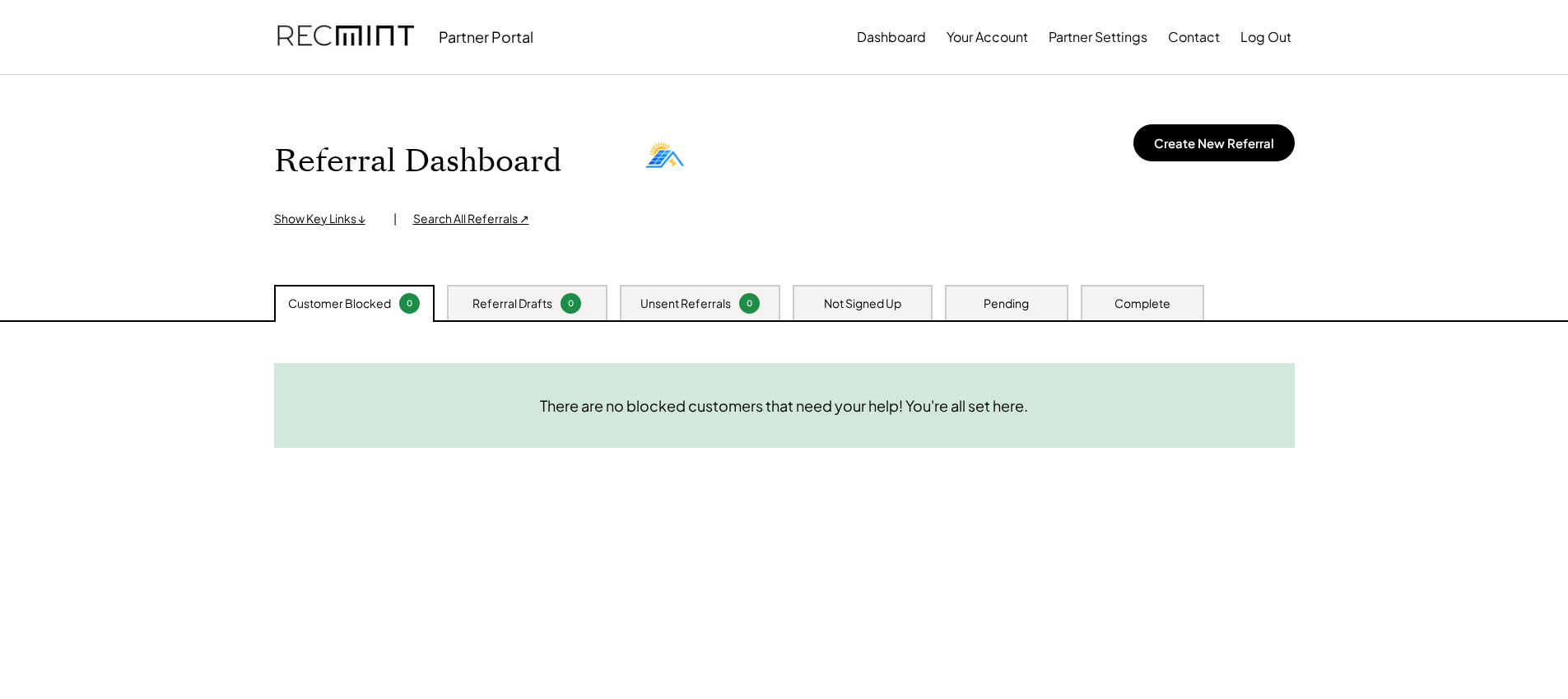
click at [528, 304] on div "Referral Drafts" at bounding box center [511, 303] width 80 height 16
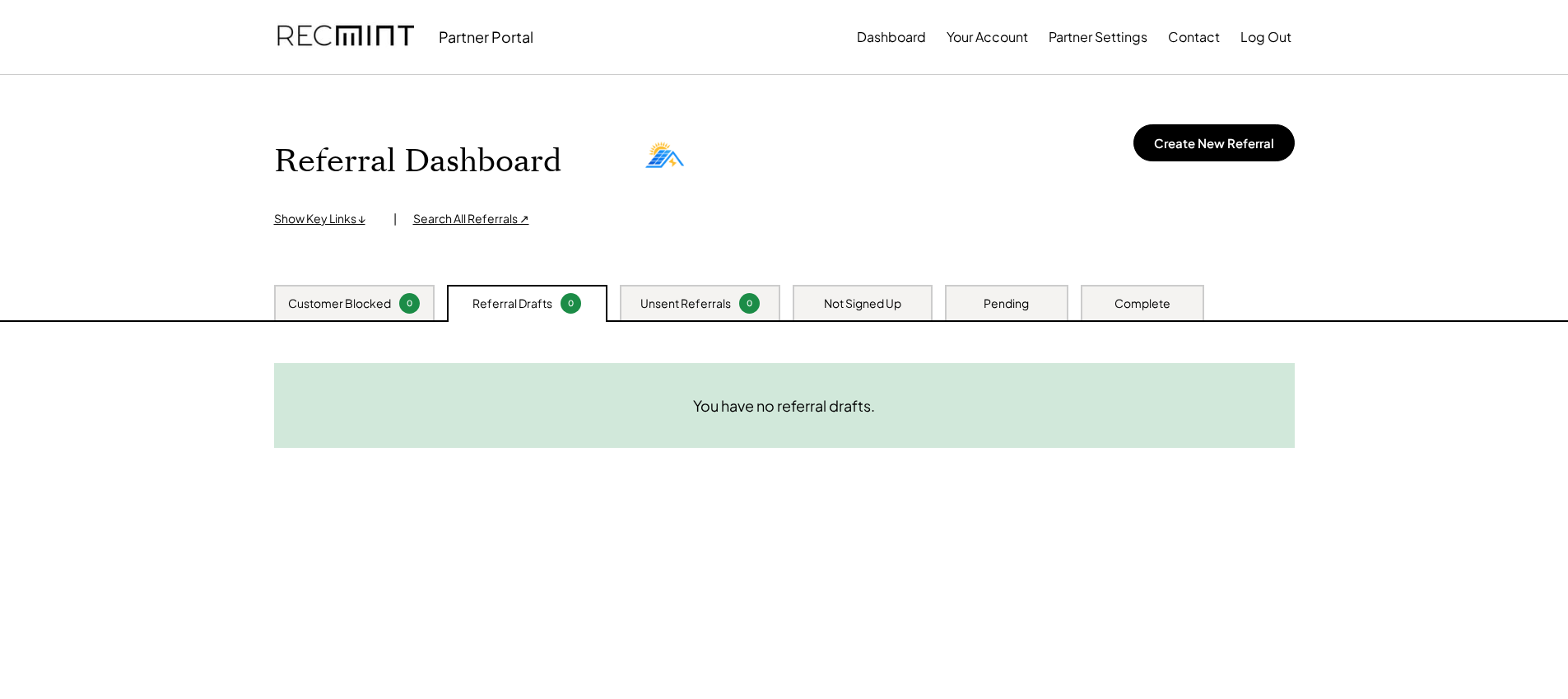
click at [676, 303] on div "Unsent Referrals" at bounding box center [685, 303] width 90 height 16
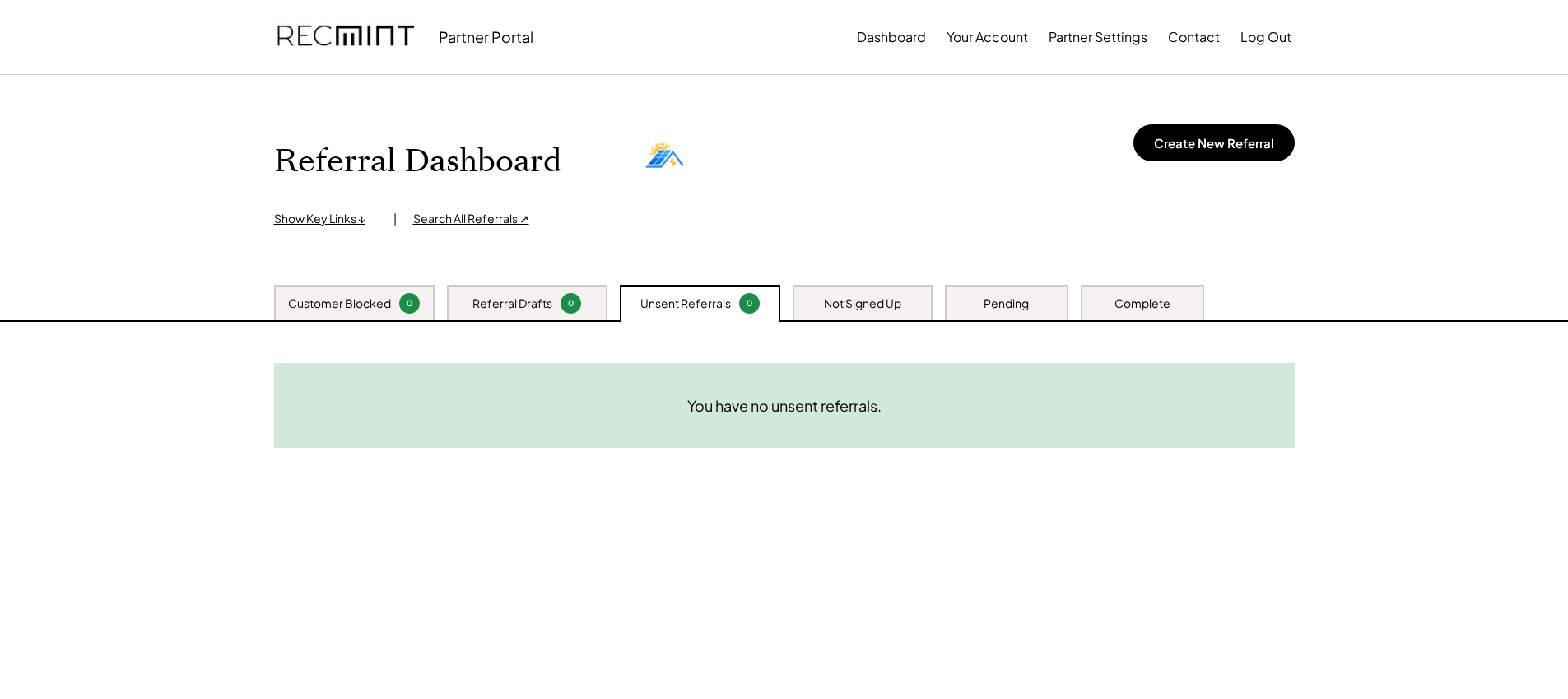
click at [859, 304] on div "Not Signed Up" at bounding box center [863, 303] width 78 height 16
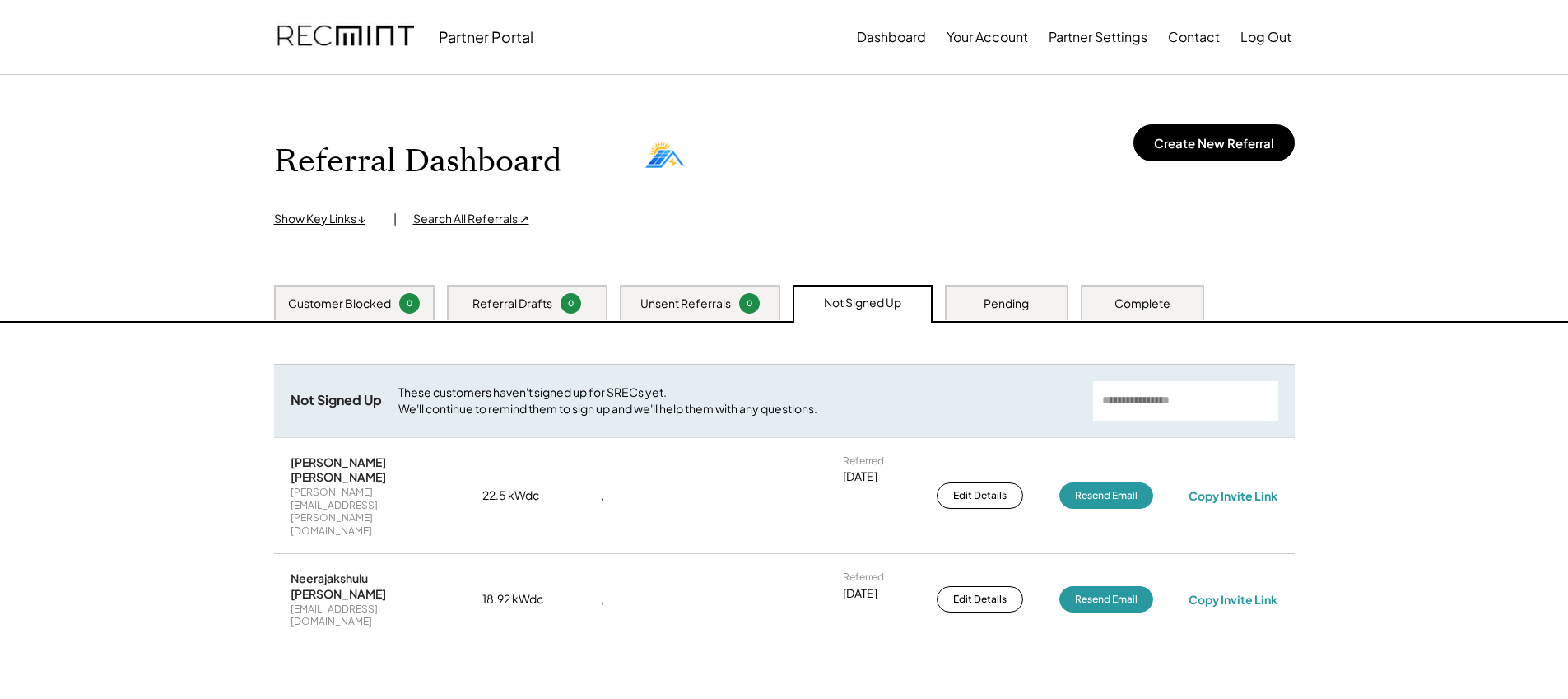
click at [1019, 304] on div "Pending" at bounding box center [1006, 303] width 45 height 16
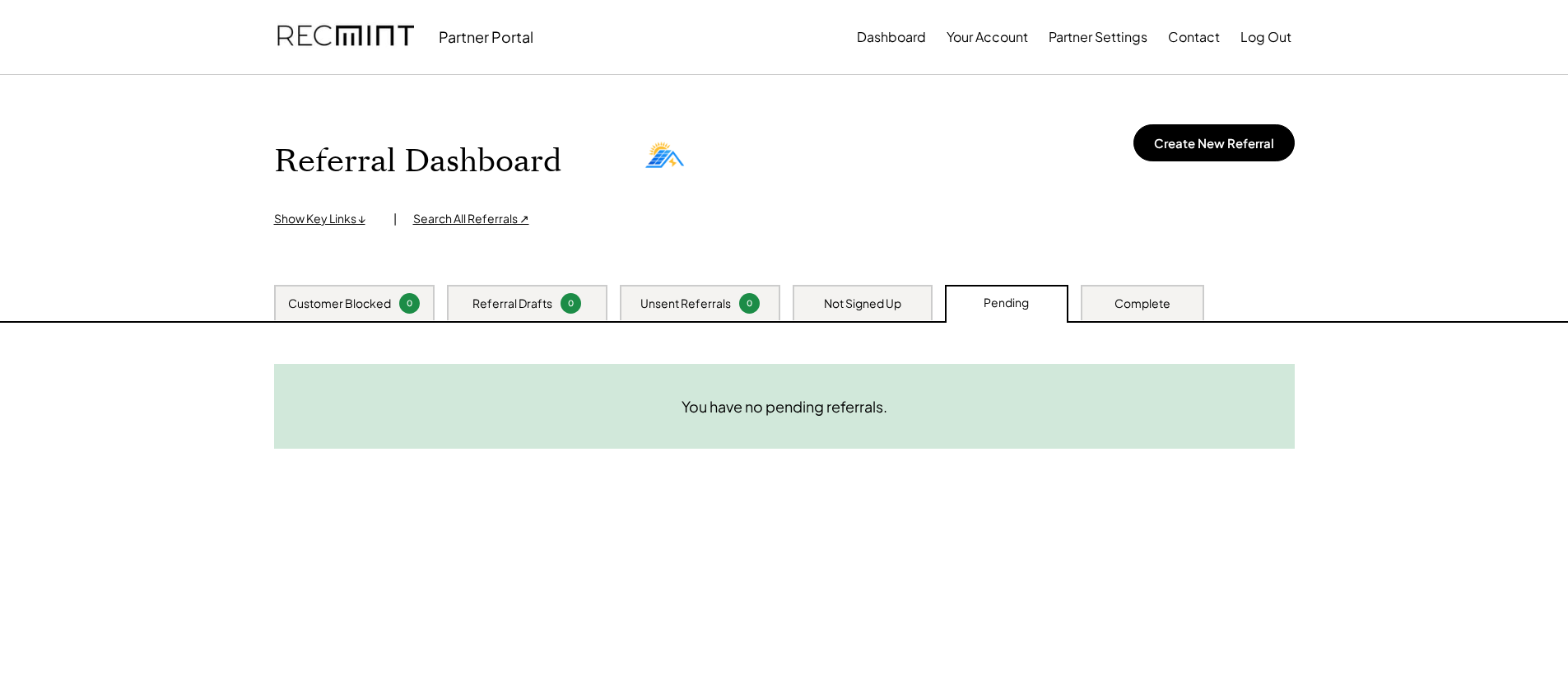
click at [883, 304] on div "Not Signed Up" at bounding box center [863, 303] width 78 height 16
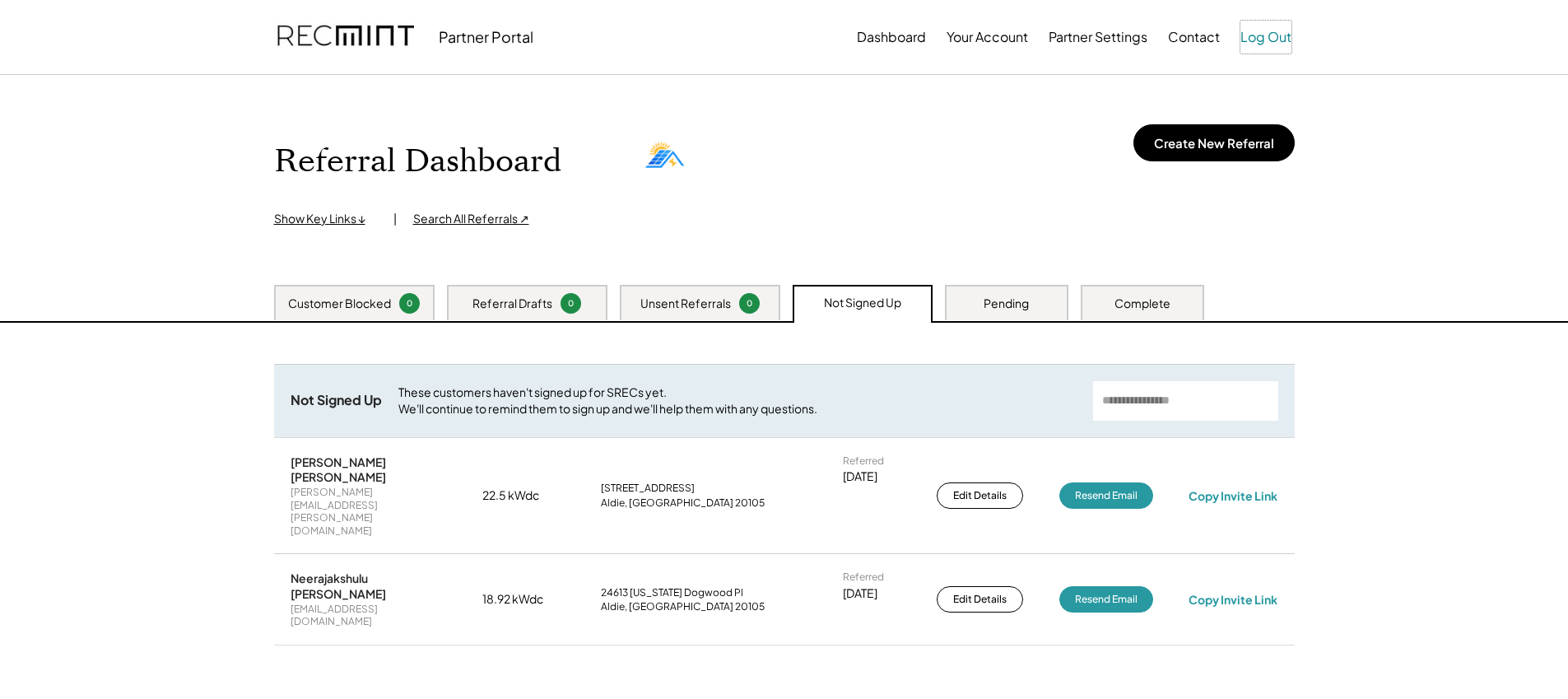
click at [1280, 33] on button "Log Out" at bounding box center [1265, 36] width 51 height 33
